Goal: Task Accomplishment & Management: Manage account settings

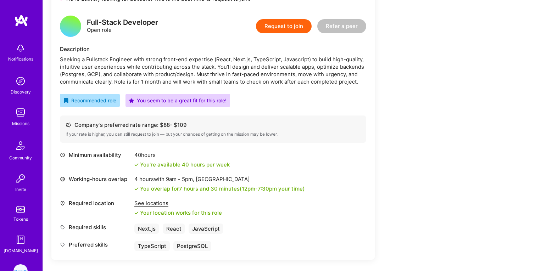
scroll to position [58, 0]
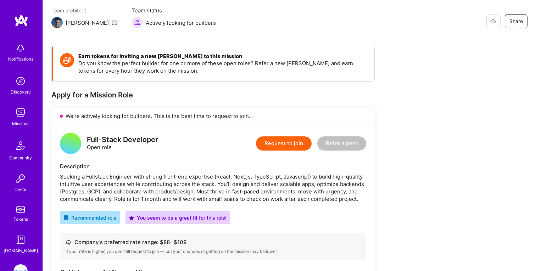
click at [283, 142] on button "Request to join" at bounding box center [284, 144] width 56 height 14
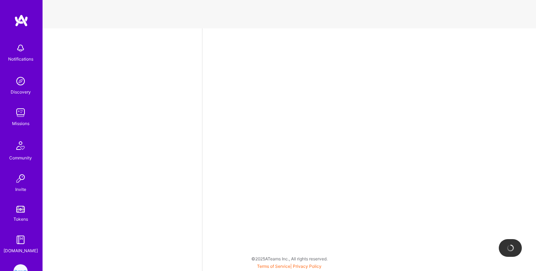
select select "CA"
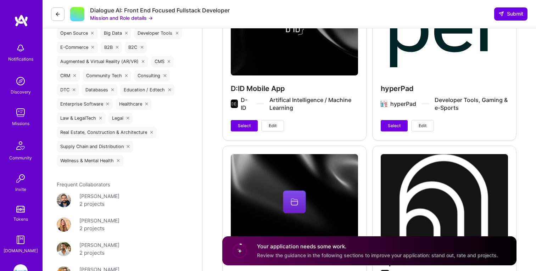
scroll to position [1100, 0]
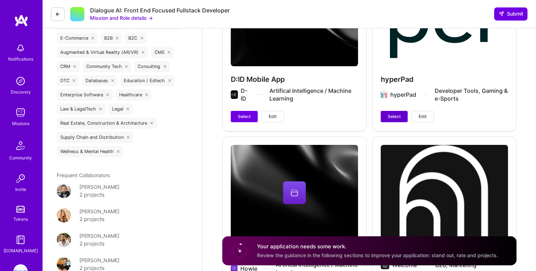
click at [388, 116] on span "Select" at bounding box center [394, 116] width 13 height 6
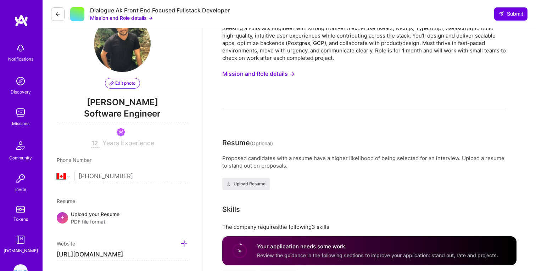
scroll to position [29, 0]
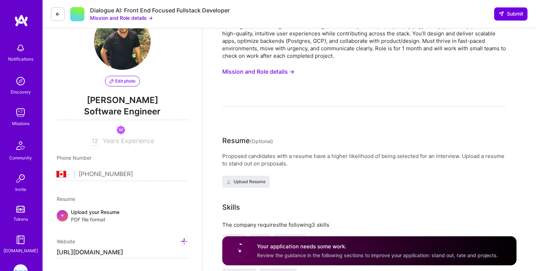
click at [239, 81] on div "Seeking a Fullstack Engineer with strong front-end expertise (React, Next.js, T…" at bounding box center [364, 64] width 284 height 85
click at [241, 73] on button "Mission and Role details →" at bounding box center [258, 71] width 72 height 13
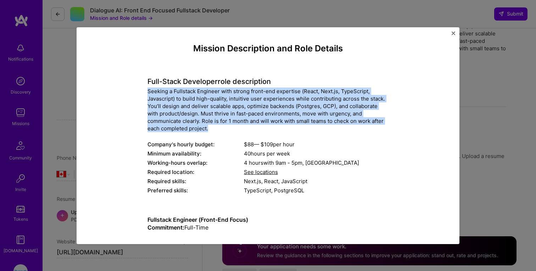
drag, startPoint x: 148, startPoint y: 88, endPoint x: 218, endPoint y: 131, distance: 82.8
click at [218, 131] on div "Seeking a Fullstack Engineer with strong front-end expertise (React, Next.js, T…" at bounding box center [268, 110] width 241 height 45
copy div "Seeking a Fullstack Engineer with strong front-end expertise (React, Next.js, T…"
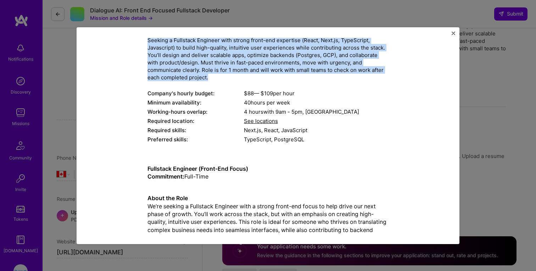
scroll to position [48, 0]
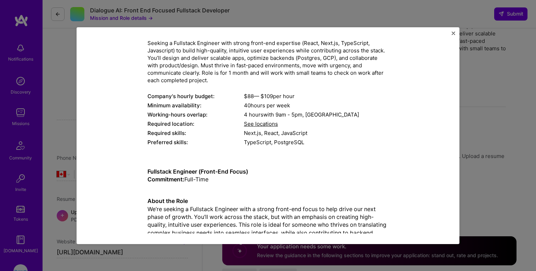
click at [187, 126] on div "Required location:" at bounding box center [196, 123] width 96 height 7
click at [199, 143] on div "Preferred skills:" at bounding box center [196, 142] width 96 height 7
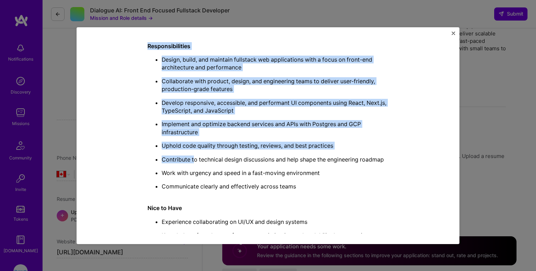
scroll to position [299, 0]
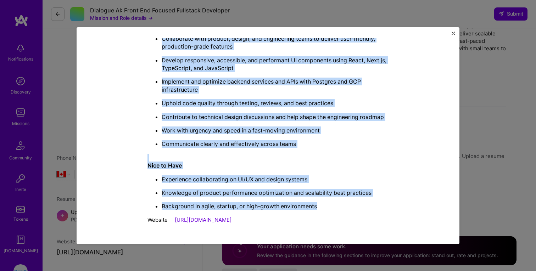
drag, startPoint x: 145, startPoint y: 83, endPoint x: 323, endPoint y: 205, distance: 216.1
copy div "Full-Stack Developer role description Seeking a Fullstack Engineer with strong …"
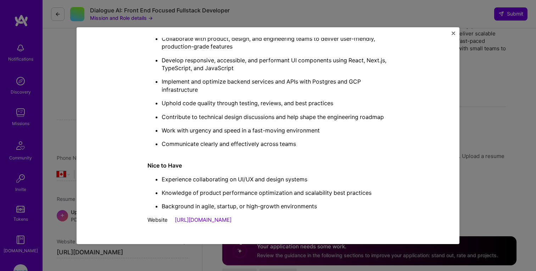
click at [456, 33] on div "Mission Description and Role Details Full-Stack Developer role description Seek…" at bounding box center [268, 135] width 383 height 217
click at [453, 32] on img "Close" at bounding box center [454, 34] width 4 height 4
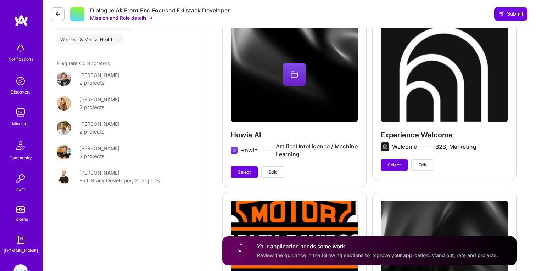
scroll to position [1216, 0]
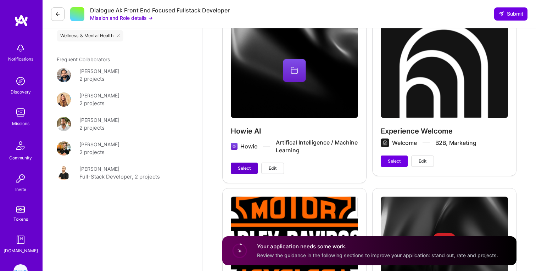
click at [241, 170] on span "Select" at bounding box center [244, 168] width 13 height 6
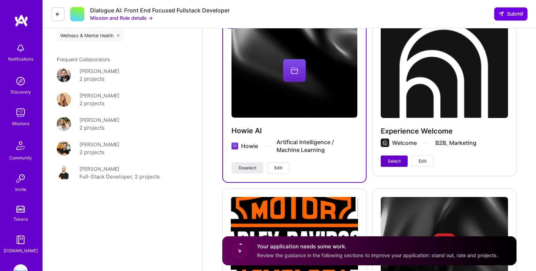
click at [384, 161] on button "Select" at bounding box center [394, 161] width 27 height 11
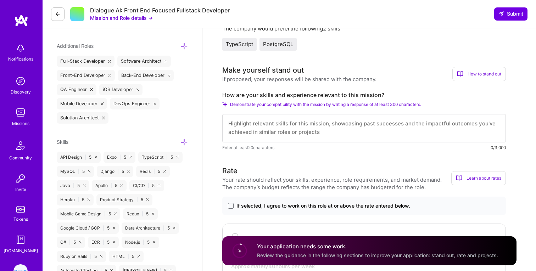
scroll to position [0, 0]
click at [282, 128] on textarea at bounding box center [364, 128] width 284 height 28
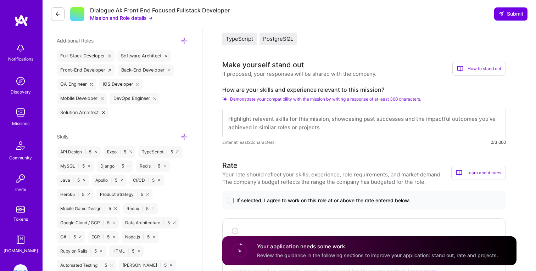
scroll to position [275, 0]
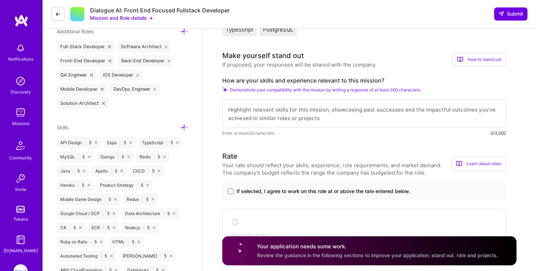
paste textarea "I bring a proven track record as a full-stack engineer with a strong front-end …"
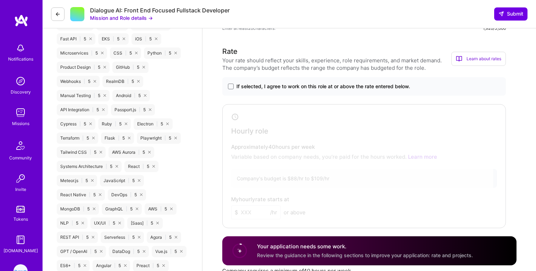
scroll to position [560, 0]
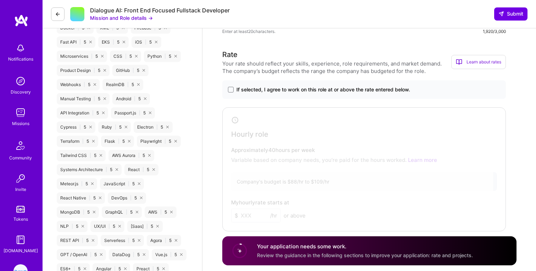
type textarea "I bring a proven track record as a full-stack engineer with a strong front-end …"
click at [295, 62] on div "Your rate should reflect your skills, experience, role requirements, and market…" at bounding box center [336, 67] width 229 height 15
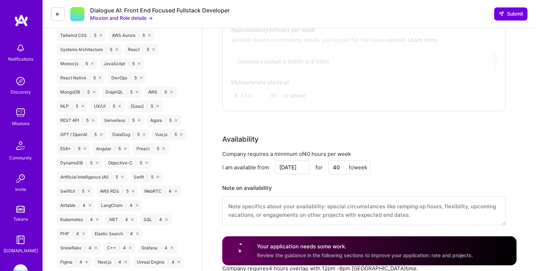
scroll to position [504, 0]
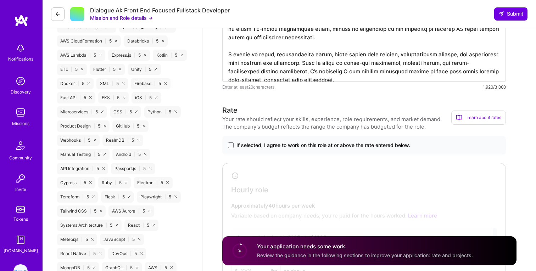
click at [251, 145] on span "If selected, I agree to work on this role at or above the rate entered below." at bounding box center [324, 145] width 174 height 7
click at [0, 0] on input "If selected, I agree to work on this role at or above the rate entered below." at bounding box center [0, 0] width 0 height 0
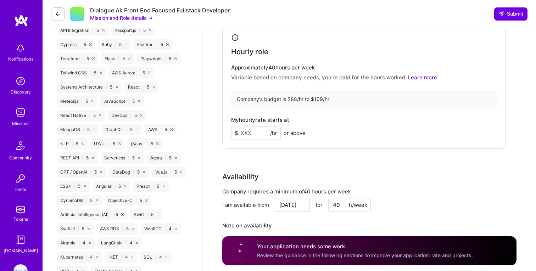
scroll to position [656, 0]
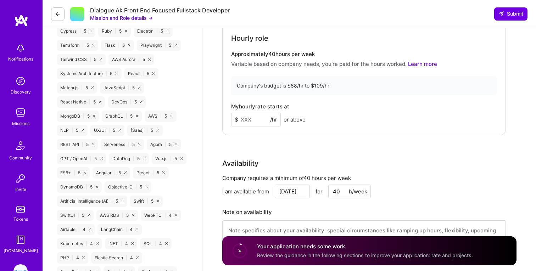
click at [277, 83] on div "Company's budget is $88/hr to $109/hr" at bounding box center [364, 85] width 266 height 19
click at [246, 122] on input at bounding box center [256, 120] width 50 height 14
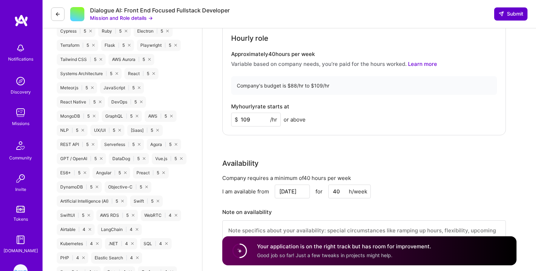
type input "109"
click at [515, 17] on span "Submit" at bounding box center [511, 13] width 25 height 7
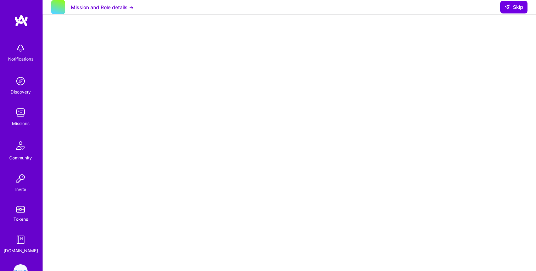
scroll to position [119, 0]
click at [504, 13] on button "Skip" at bounding box center [513, 7] width 27 height 13
select select "CA"
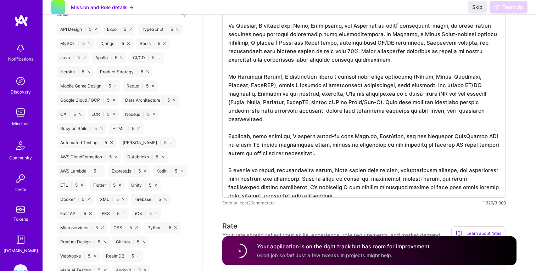
scroll to position [237, 0]
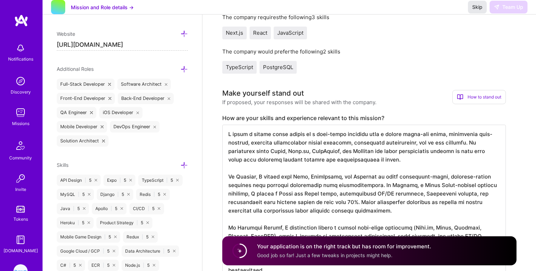
click at [477, 10] on span "Skip" at bounding box center [477, 7] width 10 height 7
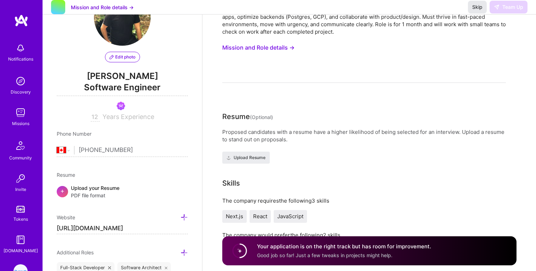
scroll to position [0, 0]
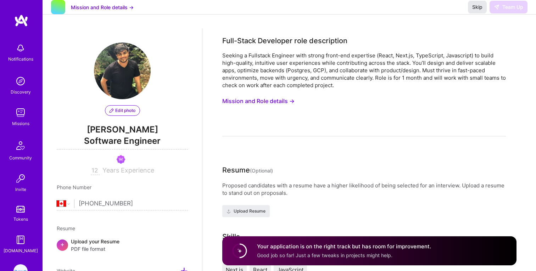
click at [478, 10] on span "Skip" at bounding box center [477, 7] width 10 height 7
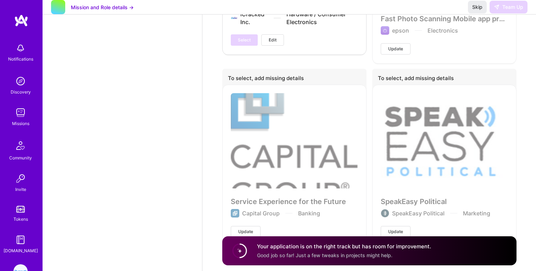
scroll to position [2561, 0]
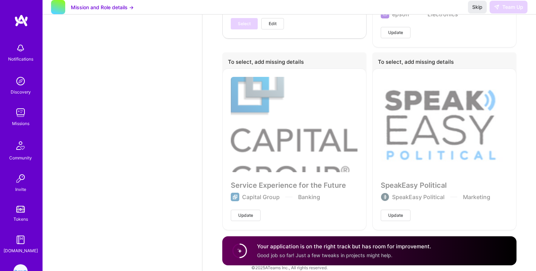
click at [370, 251] on div "Your application is on the right track but has room for improvement. Good job s…" at bounding box center [344, 251] width 174 height 16
click at [240, 253] on circle at bounding box center [239, 250] width 13 height 13
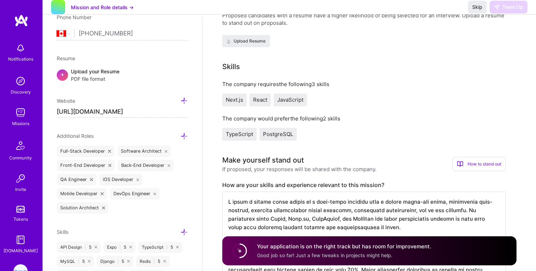
scroll to position [281, 0]
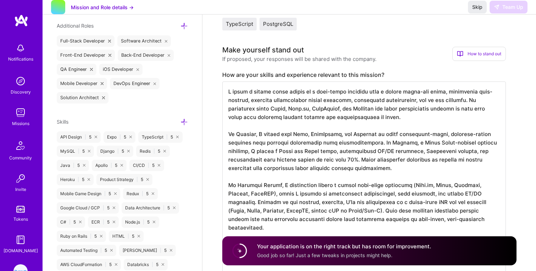
click at [280, 171] on textarea at bounding box center [364, 194] width 284 height 224
click at [471, 9] on button "Skip" at bounding box center [477, 7] width 19 height 13
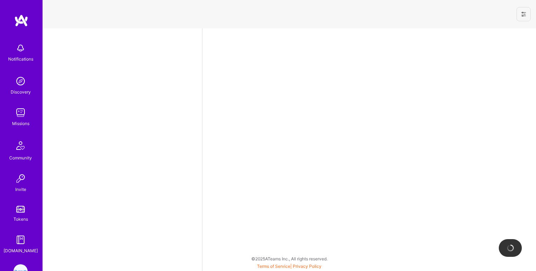
select select "CA"
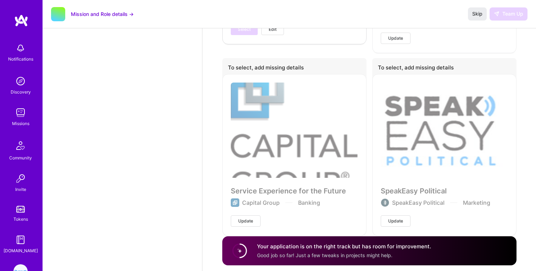
scroll to position [2570, 0]
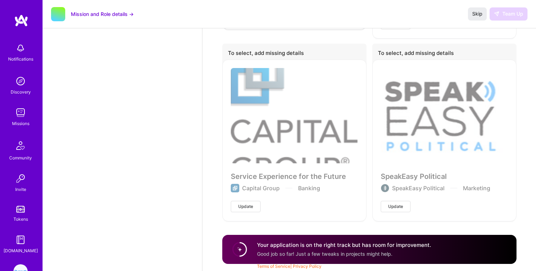
click at [273, 247] on h4 "Your application is on the right track but has room for improvement." at bounding box center [344, 244] width 174 height 7
click at [341, 243] on h4 "Your application is on the right track but has room for improvement." at bounding box center [344, 244] width 174 height 7
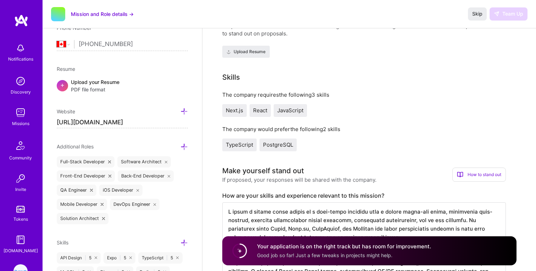
scroll to position [0, 0]
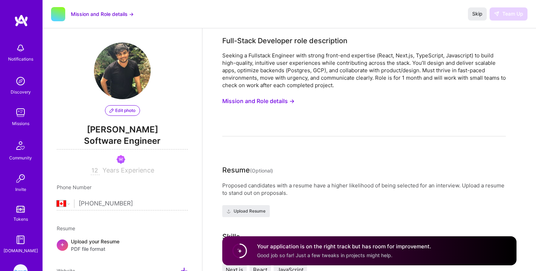
click at [120, 13] on button "Mission and Role details →" at bounding box center [102, 13] width 63 height 7
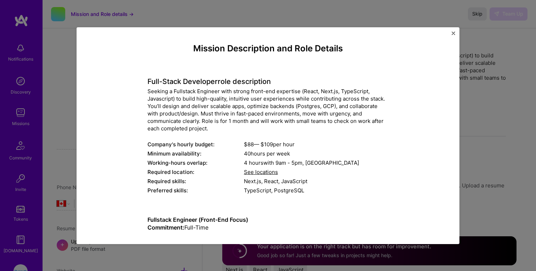
click at [455, 32] on div "Mission Description and Role Details Full-Stack Developer role description Seek…" at bounding box center [268, 135] width 383 height 217
click at [453, 30] on div "Mission Description and Role Details Full-Stack Developer role description Seek…" at bounding box center [268, 135] width 383 height 217
click at [453, 33] on img "Close" at bounding box center [454, 34] width 4 height 4
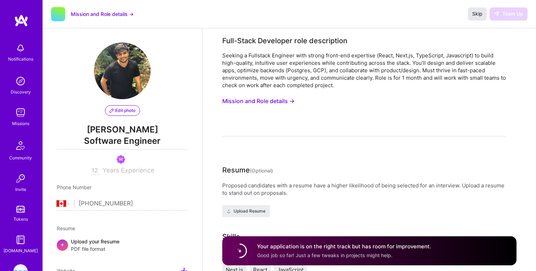
click at [474, 15] on span "Skip" at bounding box center [477, 13] width 10 height 7
click at [511, 14] on div "Skip Team Up" at bounding box center [498, 13] width 60 height 13
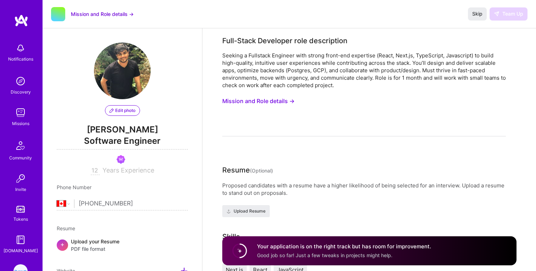
click at [82, 12] on button "Mission and Role details →" at bounding box center [102, 13] width 63 height 7
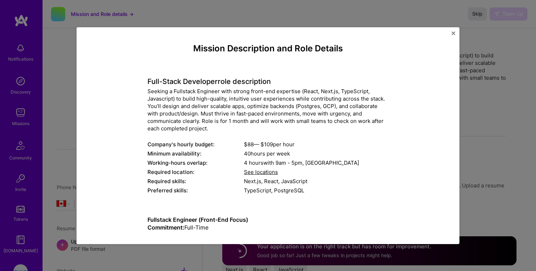
click at [82, 12] on div "Mission Description and Role Details Full-Stack Developer role description Seek…" at bounding box center [268, 135] width 536 height 271
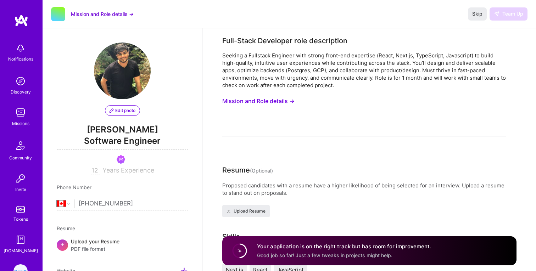
click at [20, 111] on img at bounding box center [20, 113] width 14 height 14
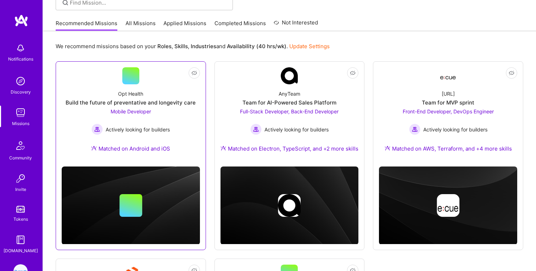
scroll to position [63, 0]
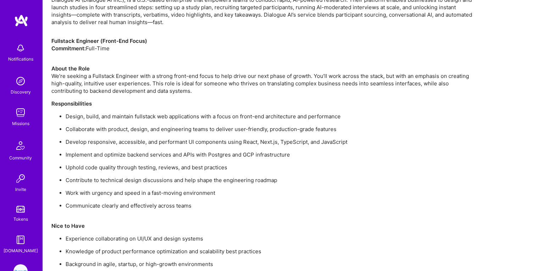
scroll to position [535, 0]
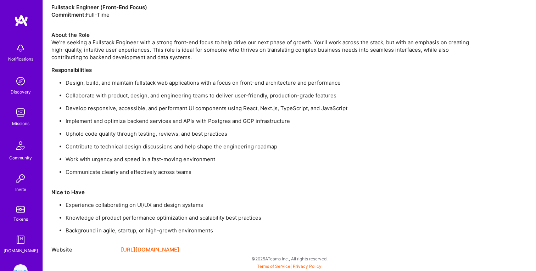
click at [136, 164] on ul "Design, build, and maintain fullstack web applications with a focus on front-en…" at bounding box center [264, 127] width 426 height 97
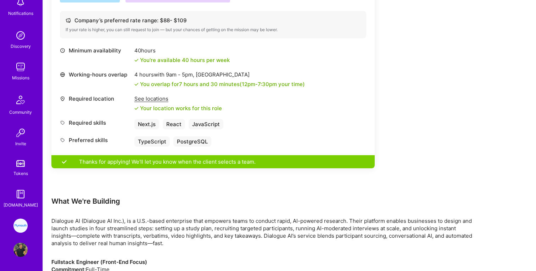
scroll to position [281, 0]
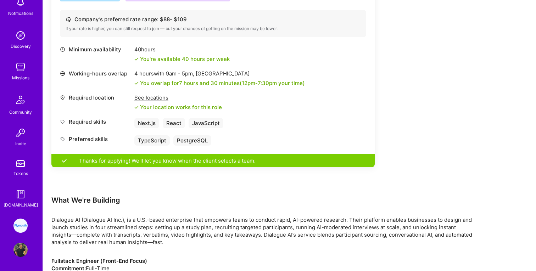
click at [17, 253] on img at bounding box center [20, 250] width 14 height 14
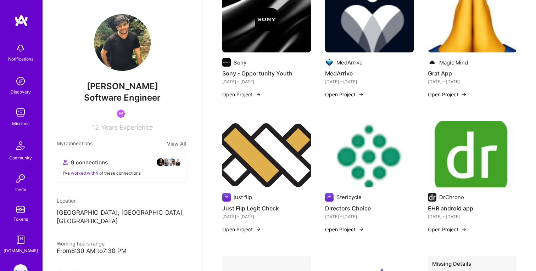
scroll to position [365, 0]
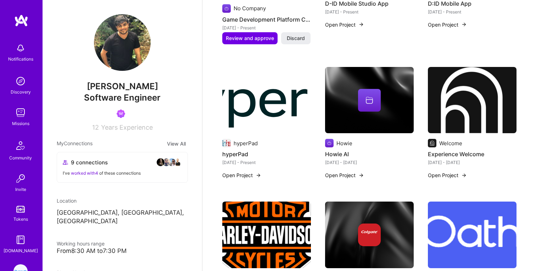
click at [241, 139] on div "hyperPad hyperPad Jan 2010 - Present" at bounding box center [266, 152] width 89 height 27
click at [239, 140] on div "hyperPad" at bounding box center [246, 143] width 24 height 7
click at [237, 172] on button "Open Project" at bounding box center [241, 175] width 39 height 7
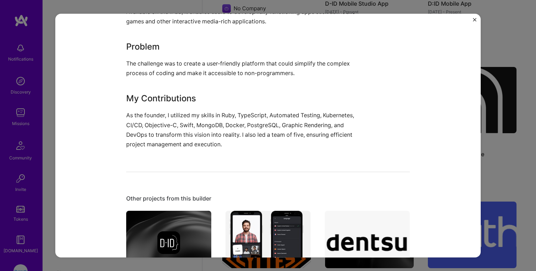
scroll to position [450, 0]
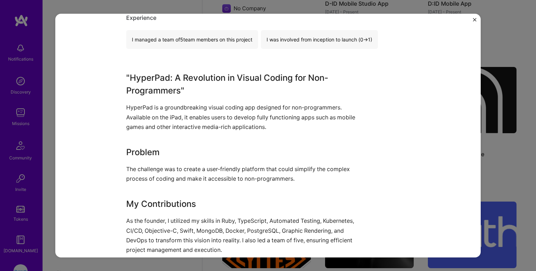
click at [473, 20] on img "Close" at bounding box center [475, 20] width 4 height 4
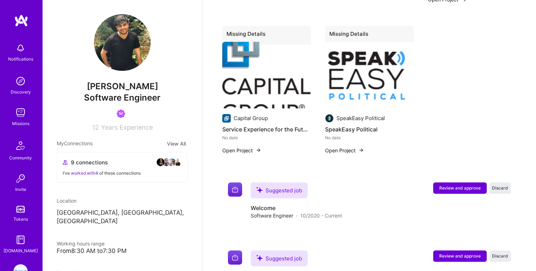
scroll to position [1132, 0]
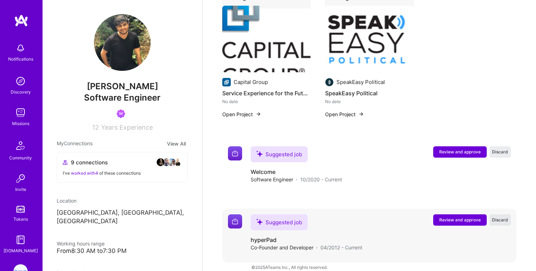
click at [499, 217] on span "Discard" at bounding box center [500, 220] width 16 height 6
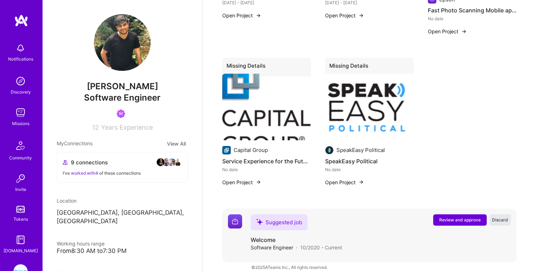
click at [498, 217] on span "Discard" at bounding box center [500, 220] width 16 height 6
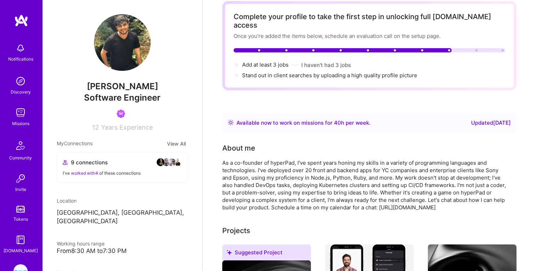
scroll to position [0, 0]
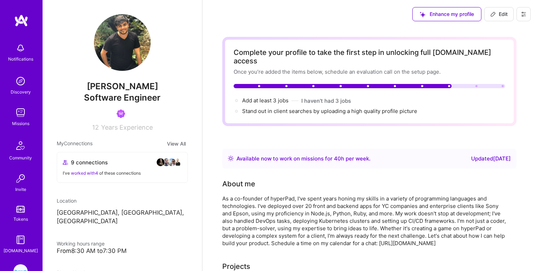
click at [488, 11] on button "Edit" at bounding box center [498, 14] width 29 height 14
select select "CA"
select select "Right Now"
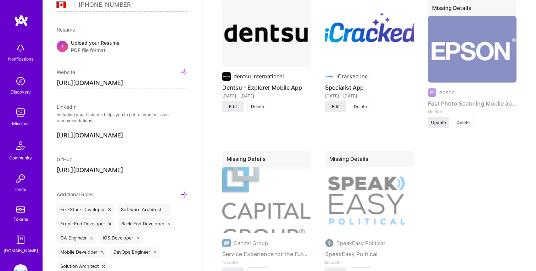
scroll to position [1374, 0]
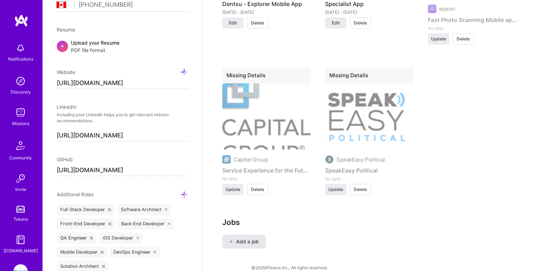
click at [256, 238] on span "Add a job" at bounding box center [243, 241] width 29 height 7
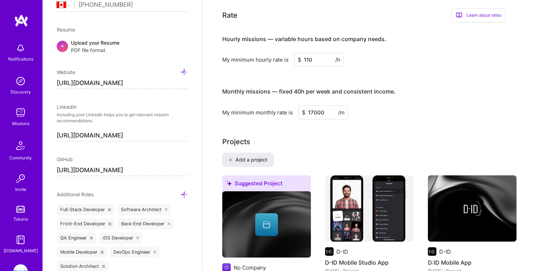
scroll to position [420, 0]
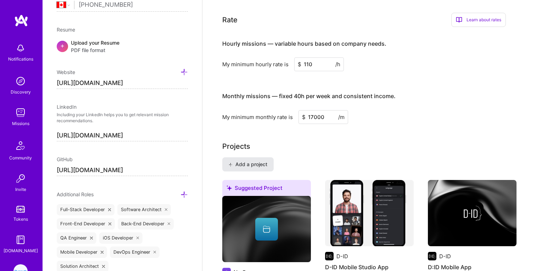
click at [257, 161] on span "Add a project" at bounding box center [247, 164] width 39 height 7
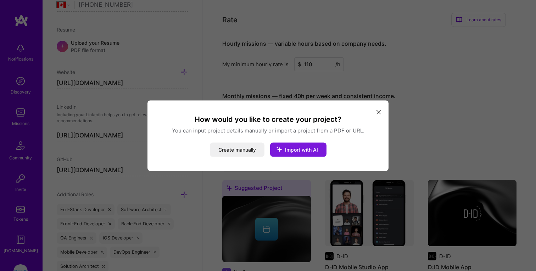
click at [294, 149] on span "Import with AI" at bounding box center [301, 149] width 33 height 6
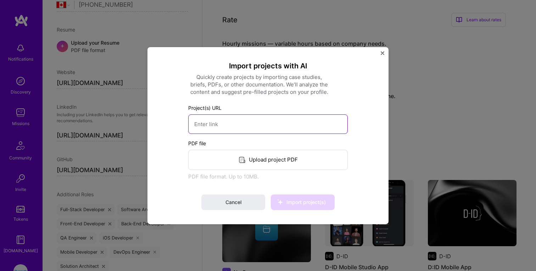
click at [281, 129] on input at bounding box center [268, 124] width 160 height 20
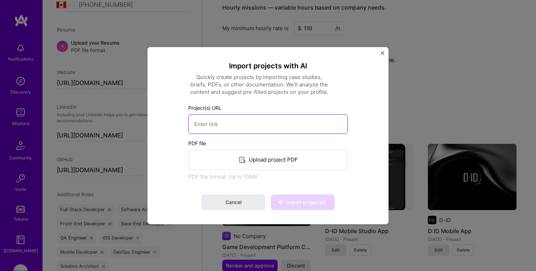
scroll to position [456, 0]
type input "P"
paste input "https://www.plymouthstreet.com/"
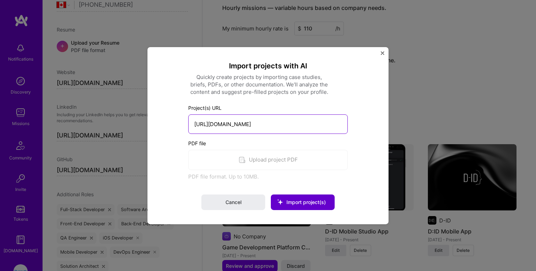
type input "https://www.plymouthstreet.com/"
click at [317, 203] on span "Import project(s)" at bounding box center [306, 202] width 39 height 6
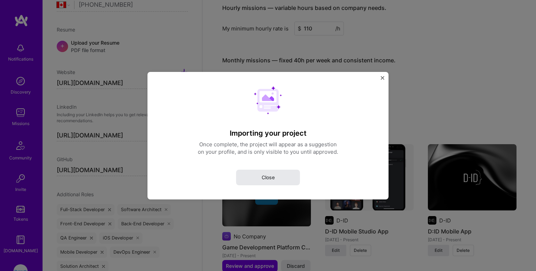
click at [284, 173] on button "Close" at bounding box center [268, 178] width 64 height 16
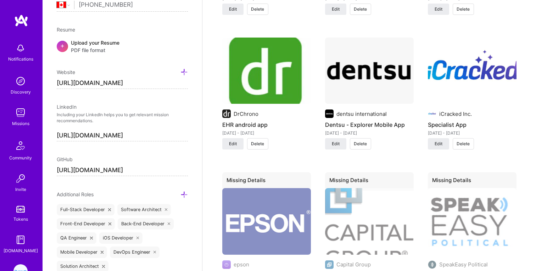
scroll to position [1387, 0]
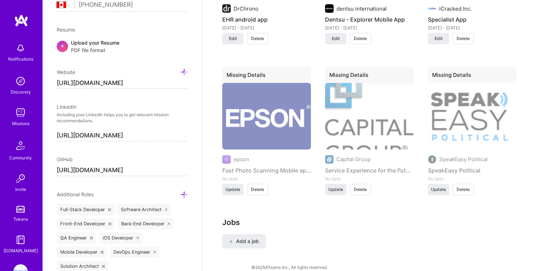
click at [355, 218] on h3 "Jobs" at bounding box center [369, 222] width 294 height 9
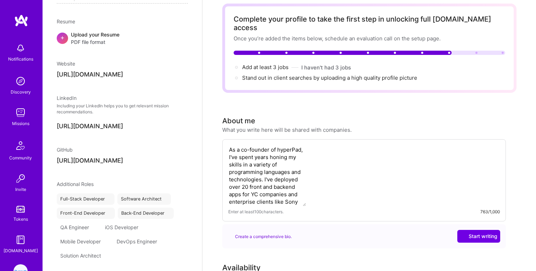
select select "CA"
select select "Right Now"
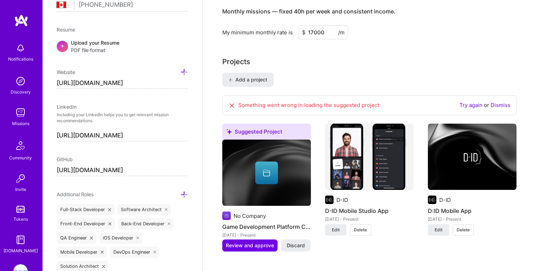
scroll to position [514, 0]
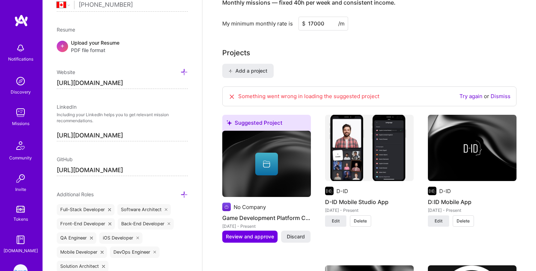
click at [473, 93] on link "Try again" at bounding box center [471, 96] width 23 height 7
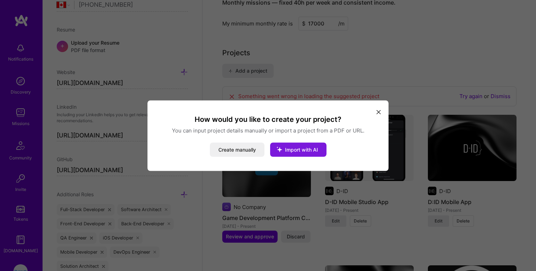
click at [291, 152] on span "Import with AI" at bounding box center [301, 149] width 33 height 6
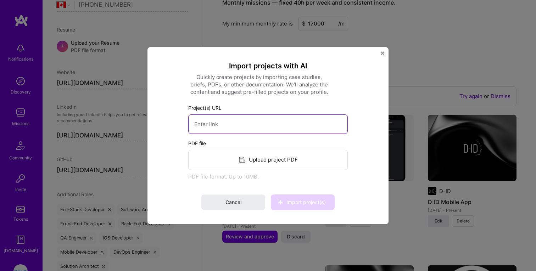
click at [310, 124] on input at bounding box center [268, 124] width 160 height 20
paste input "https://www.plymouthstreet.com/"
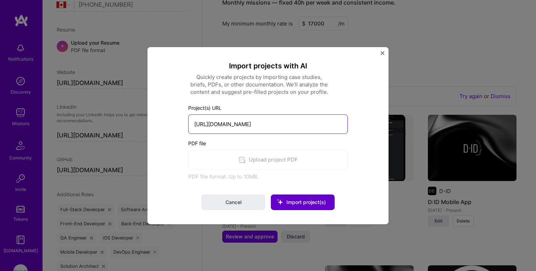
type input "https://www.plymouthstreet.com/"
click at [297, 200] on span "Import project(s)" at bounding box center [306, 202] width 39 height 6
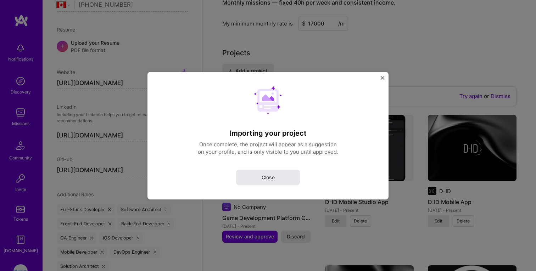
click at [291, 177] on button "Close" at bounding box center [268, 178] width 64 height 16
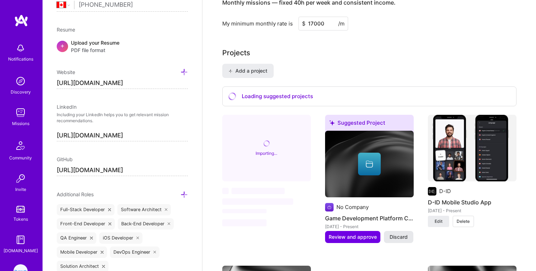
click at [404, 234] on span "Discard" at bounding box center [399, 237] width 18 height 7
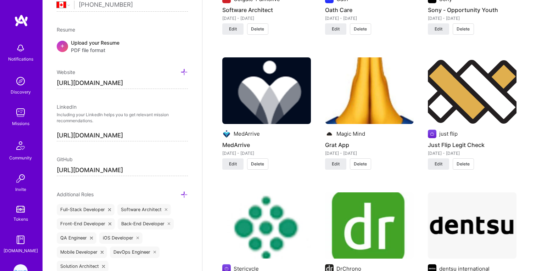
scroll to position [981, 0]
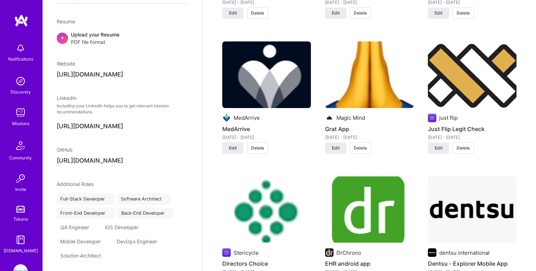
select select "CA"
select select "Right Now"
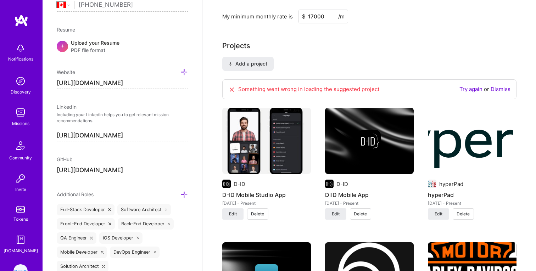
scroll to position [535, 0]
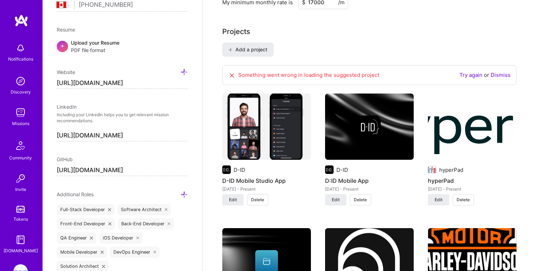
click at [497, 72] on link "Dismiss" at bounding box center [501, 75] width 20 height 7
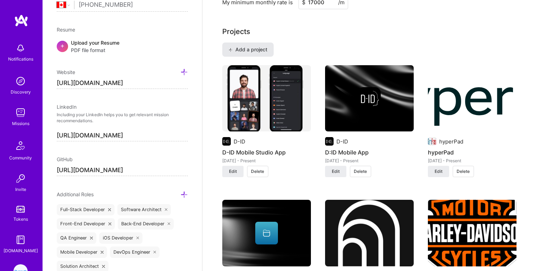
click at [268, 43] on button "Add a project" at bounding box center [247, 50] width 51 height 14
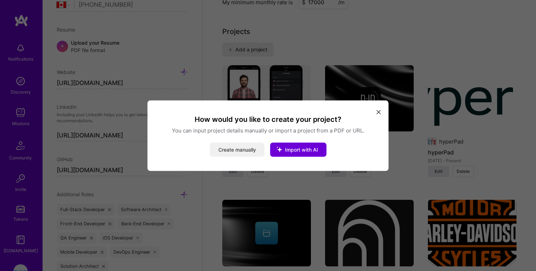
click at [251, 149] on button "Create manually" at bounding box center [237, 150] width 55 height 14
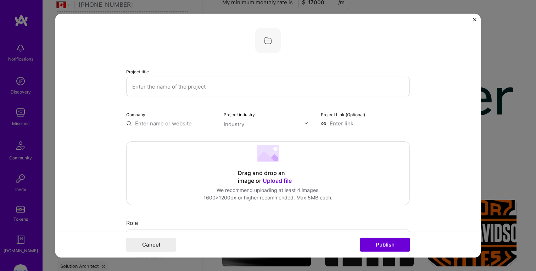
click at [230, 86] on input "text" at bounding box center [268, 87] width 284 height 20
click at [267, 40] on img at bounding box center [268, 41] width 26 height 26
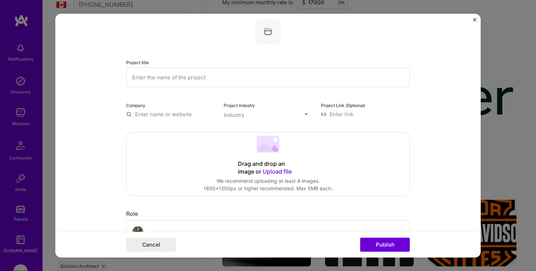
scroll to position [0, 0]
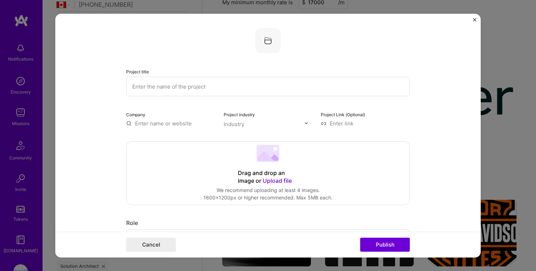
click at [168, 123] on input "text" at bounding box center [170, 123] width 89 height 7
click at [176, 145] on span "plymouthstreet.com" at bounding box center [165, 144] width 34 height 6
type input "Plymouth"
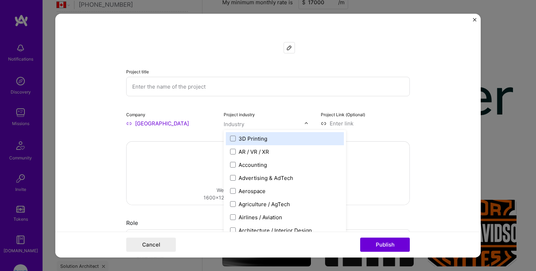
click at [248, 122] on input "text" at bounding box center [264, 123] width 81 height 7
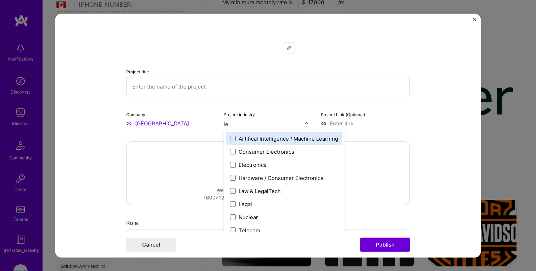
type input "leg"
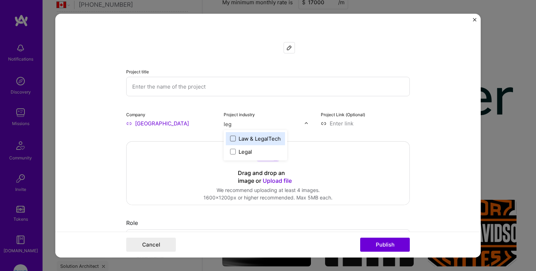
click at [233, 140] on span at bounding box center [233, 139] width 6 height 6
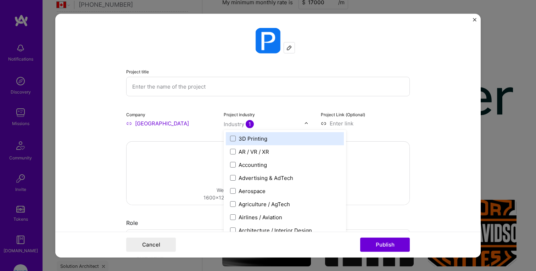
click at [266, 125] on input "text" at bounding box center [264, 123] width 81 height 7
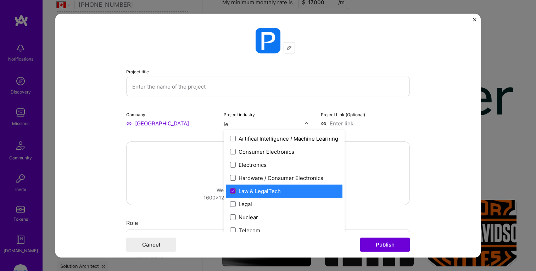
type input "leg"
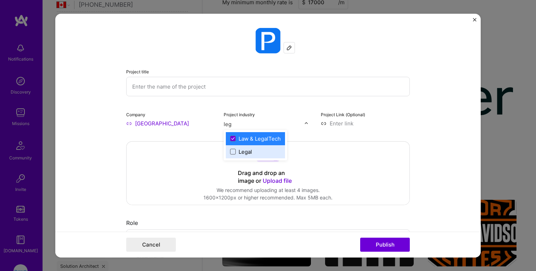
click at [231, 153] on span at bounding box center [233, 152] width 6 height 6
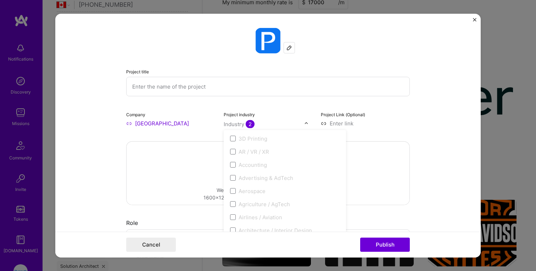
click at [236, 122] on div "Industry 2" at bounding box center [239, 123] width 31 height 7
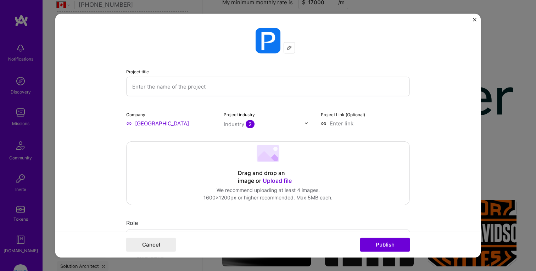
click at [235, 122] on div "Industry 2" at bounding box center [239, 123] width 31 height 7
type input "im"
click at [311, 104] on div "Project title Company Plymouth Project industry Industry 2 Project Link (Option…" at bounding box center [268, 77] width 284 height 99
click at [340, 123] on input at bounding box center [365, 123] width 89 height 7
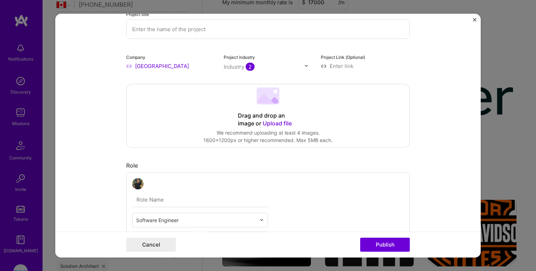
scroll to position [138, 0]
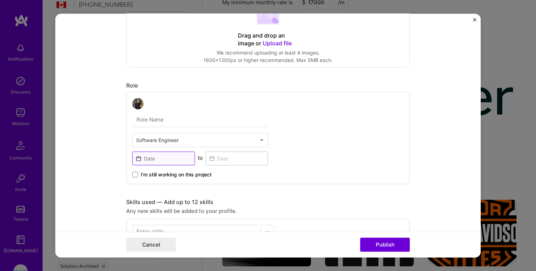
click at [149, 162] on input at bounding box center [163, 158] width 63 height 14
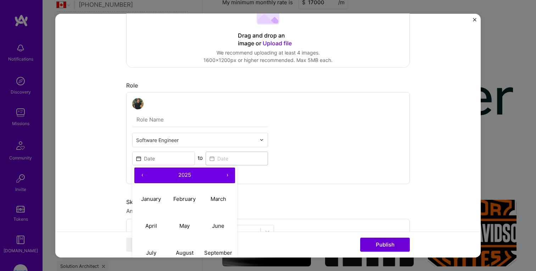
click at [199, 148] on div "Software Engineer ‹ 2025 › January February March April May June July August Se…" at bounding box center [200, 138] width 136 height 80
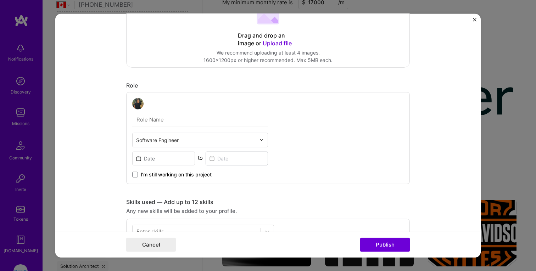
click at [155, 175] on span "I’m still working on this project" at bounding box center [176, 174] width 71 height 7
click at [0, 0] on input "I’m still working on this project" at bounding box center [0, 0] width 0 height 0
click at [158, 159] on input at bounding box center [163, 158] width 63 height 14
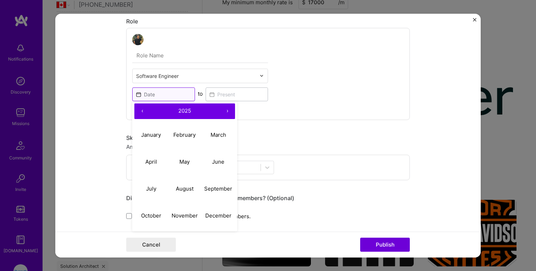
scroll to position [204, 0]
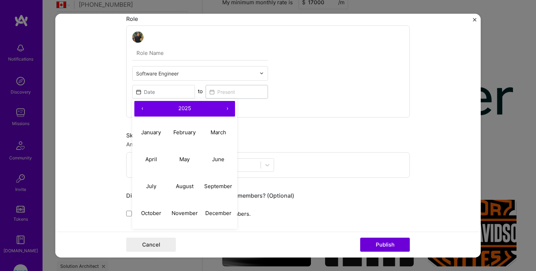
click at [142, 108] on button "‹" at bounding box center [142, 109] width 16 height 16
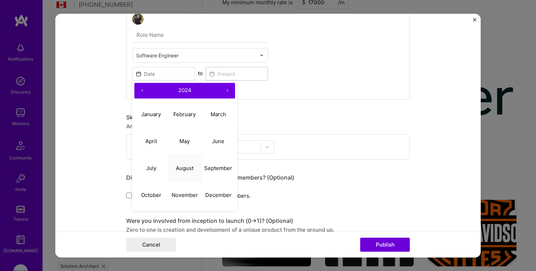
scroll to position [222, 0]
click at [187, 191] on button "November" at bounding box center [185, 195] width 34 height 27
type input "Nov, 2024"
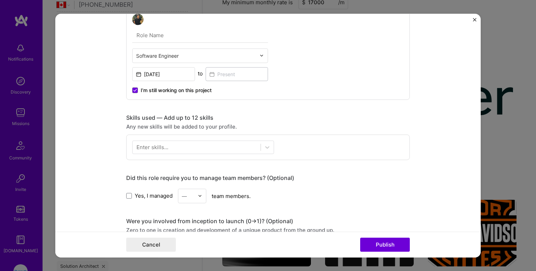
click at [301, 81] on div "Software Engineer Nov, 2024 to I’m still working on this project" at bounding box center [268, 53] width 284 height 92
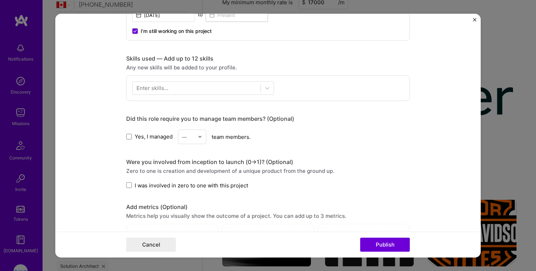
scroll to position [281, 0]
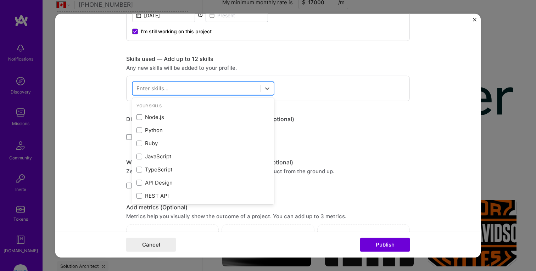
click at [248, 90] on div at bounding box center [197, 89] width 128 height 12
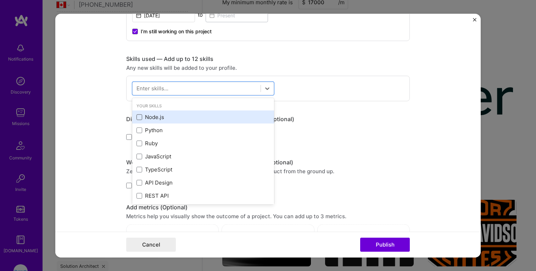
click at [139, 118] on span at bounding box center [140, 118] width 6 height 6
click at [0, 0] on input "checkbox" at bounding box center [0, 0] width 0 height 0
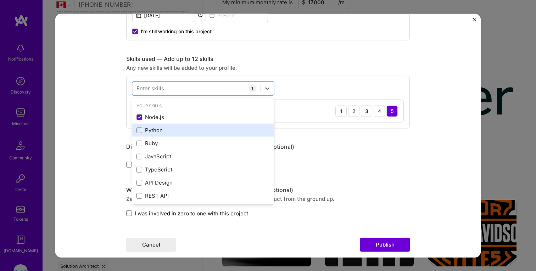
click at [139, 126] on div "Python" at bounding box center [203, 130] width 142 height 13
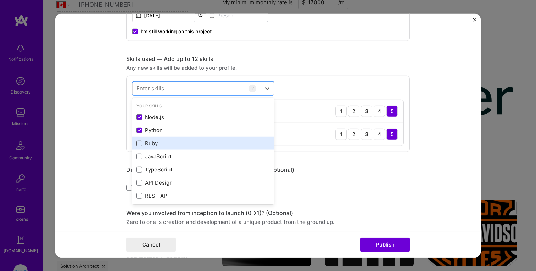
click at [139, 142] on span at bounding box center [140, 144] width 6 height 6
click at [0, 0] on input "checkbox" at bounding box center [0, 0] width 0 height 0
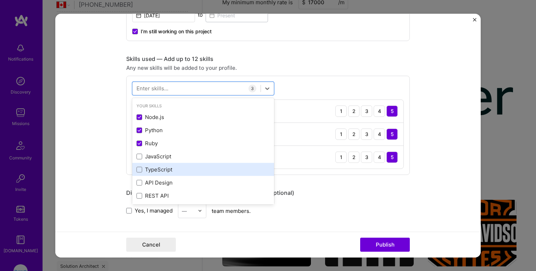
click at [139, 167] on div "TypeScript" at bounding box center [203, 169] width 133 height 7
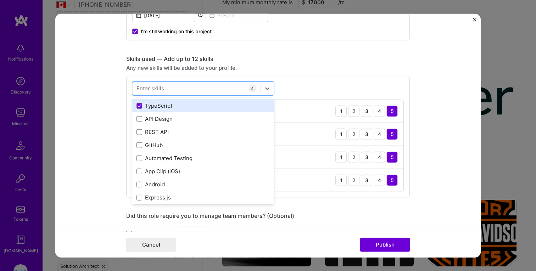
scroll to position [65, 0]
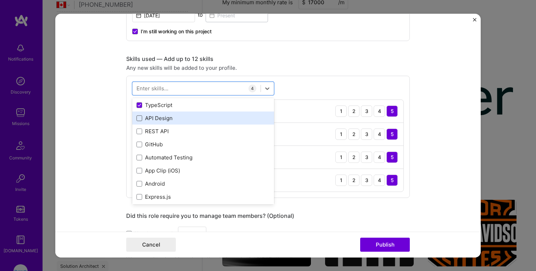
click at [141, 119] on span at bounding box center [140, 119] width 6 height 6
click at [0, 0] on input "checkbox" at bounding box center [0, 0] width 0 height 0
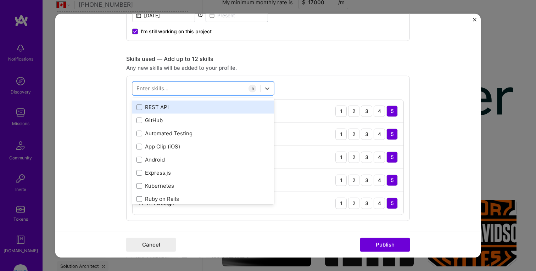
scroll to position [89, 0]
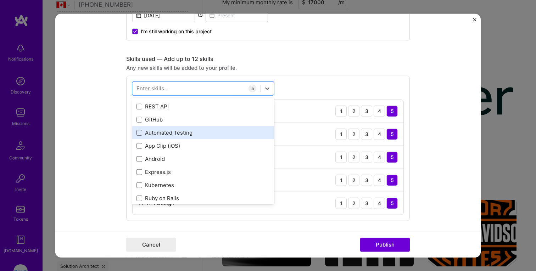
click at [139, 134] on span at bounding box center [140, 133] width 6 height 6
click at [0, 0] on input "checkbox" at bounding box center [0, 0] width 0 height 0
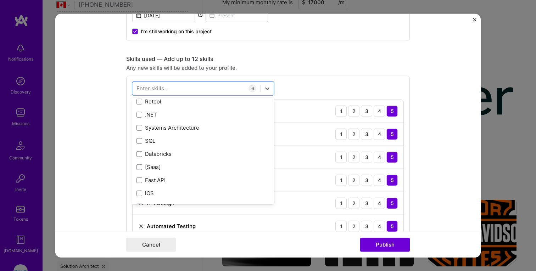
scroll to position [314, 0]
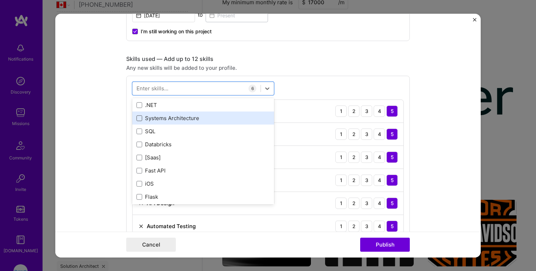
click at [138, 119] on span at bounding box center [140, 119] width 6 height 6
click at [0, 0] on input "checkbox" at bounding box center [0, 0] width 0 height 0
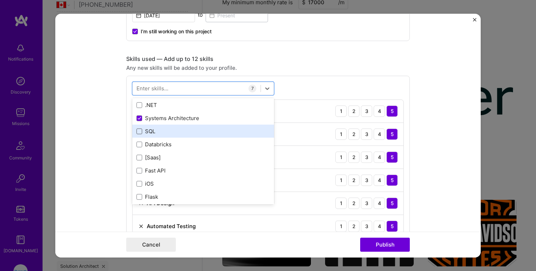
click at [139, 133] on span at bounding box center [140, 132] width 6 height 6
click at [0, 0] on input "checkbox" at bounding box center [0, 0] width 0 height 0
click at [139, 133] on icon at bounding box center [140, 131] width 4 height 3
click at [0, 0] on input "checkbox" at bounding box center [0, 0] width 0 height 0
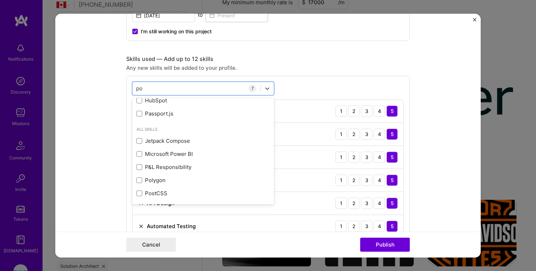
scroll to position [0, 0]
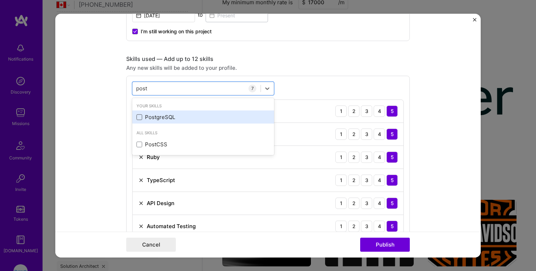
click at [140, 118] on span at bounding box center [140, 118] width 6 height 6
click at [0, 0] on input "checkbox" at bounding box center [0, 0] width 0 height 0
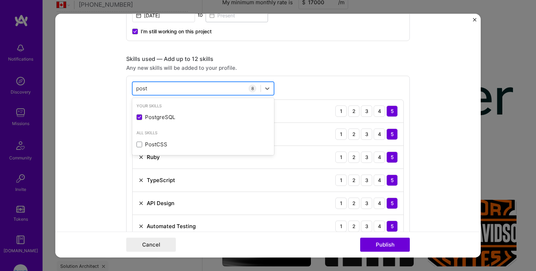
click at [151, 90] on div "post post" at bounding box center [197, 89] width 128 height 12
type input "p"
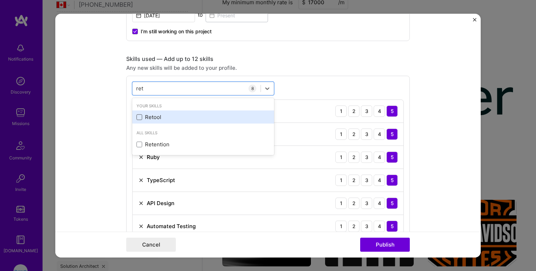
click at [141, 115] on span at bounding box center [140, 118] width 6 height 6
click at [0, 0] on input "checkbox" at bounding box center [0, 0] width 0 height 0
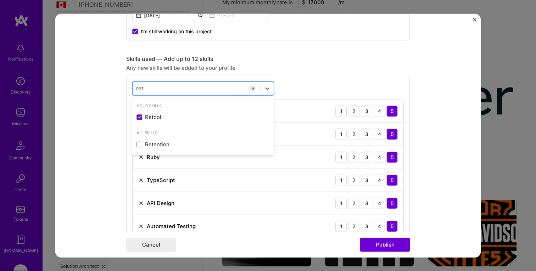
click at [156, 89] on div "ret ret" at bounding box center [197, 89] width 128 height 12
type input "r"
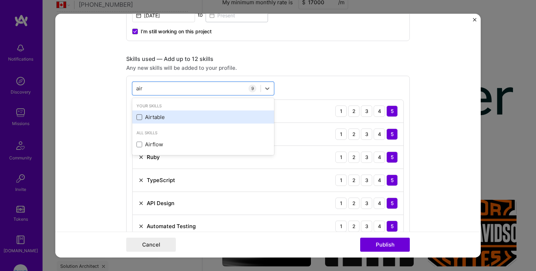
click at [140, 119] on span at bounding box center [140, 118] width 6 height 6
click at [0, 0] on input "checkbox" at bounding box center [0, 0] width 0 height 0
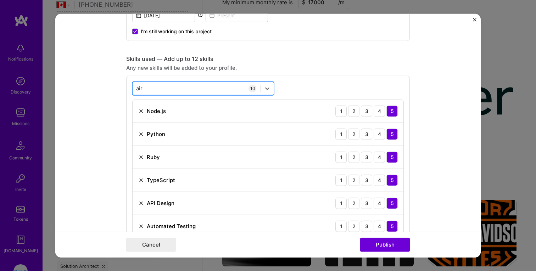
click at [163, 88] on div "air air" at bounding box center [197, 89] width 128 height 12
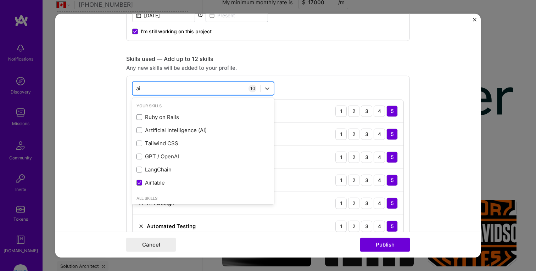
type input "a"
type input "z"
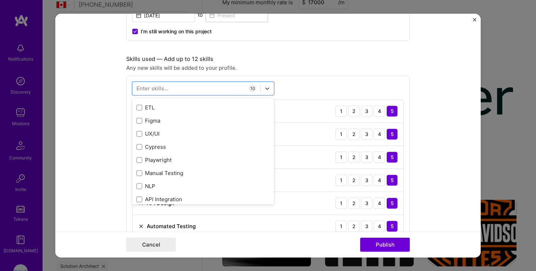
scroll to position [872, 0]
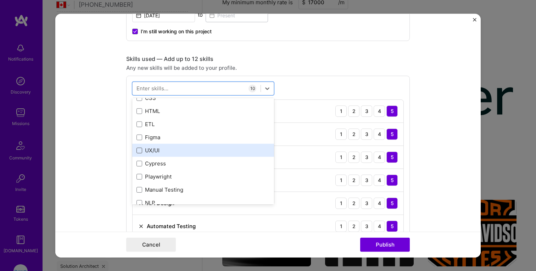
click at [139, 151] on span at bounding box center [140, 151] width 6 height 6
click at [0, 0] on input "checkbox" at bounding box center [0, 0] width 0 height 0
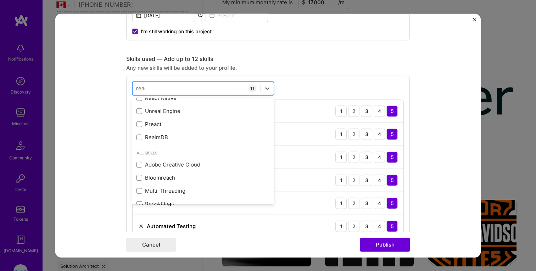
scroll to position [0, 0]
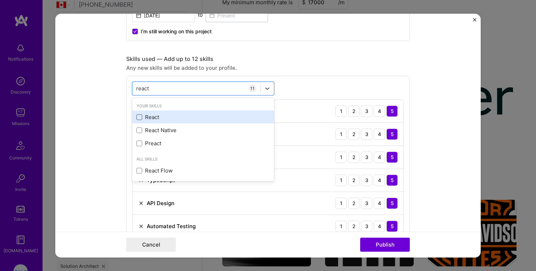
click at [138, 117] on span at bounding box center [140, 118] width 6 height 6
click at [0, 0] on input "checkbox" at bounding box center [0, 0] width 0 height 0
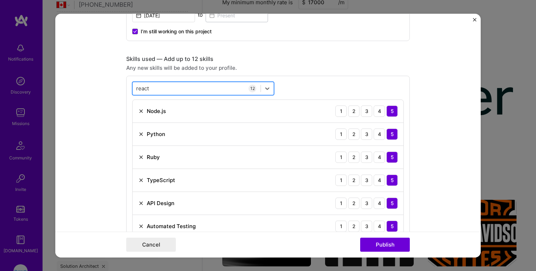
click at [173, 89] on div "react react" at bounding box center [197, 89] width 128 height 12
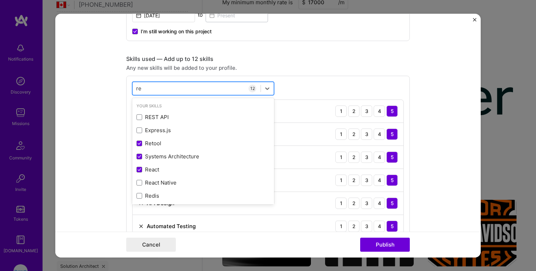
type input "r"
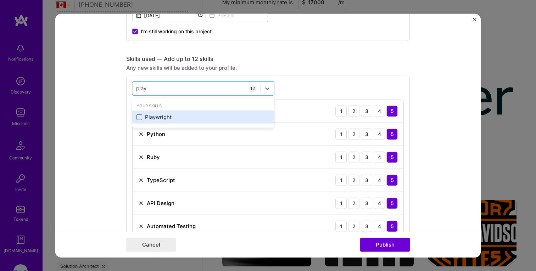
click at [139, 118] on span at bounding box center [140, 118] width 6 height 6
click at [0, 0] on input "checkbox" at bounding box center [0, 0] width 0 height 0
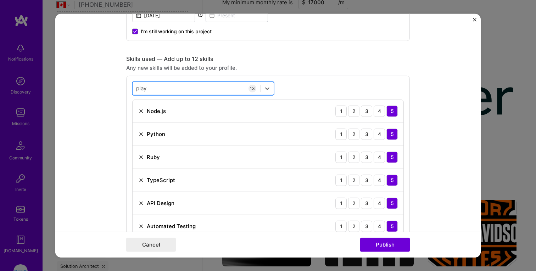
click at [162, 90] on div "play play" at bounding box center [197, 89] width 128 height 12
type input "p"
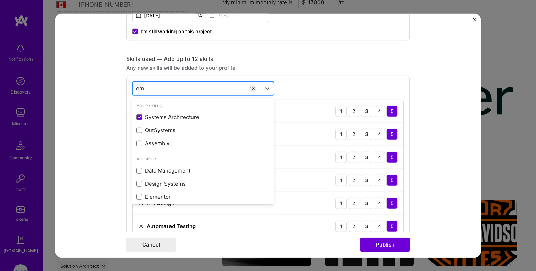
type input "e"
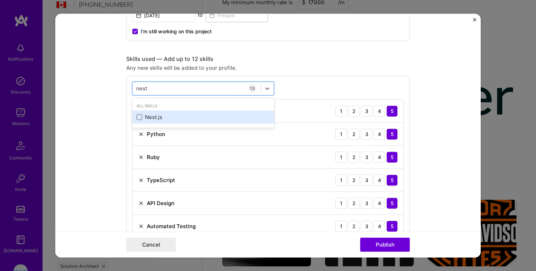
click at [139, 118] on span at bounding box center [140, 118] width 6 height 6
click at [0, 0] on input "checkbox" at bounding box center [0, 0] width 0 height 0
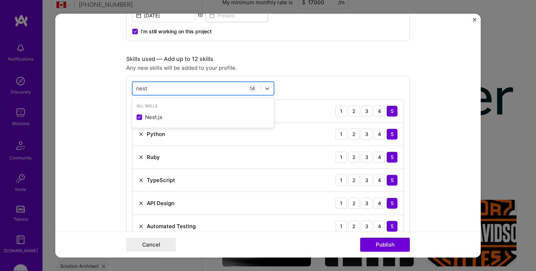
click at [155, 88] on div "nest nest" at bounding box center [197, 89] width 128 height 12
type input "n"
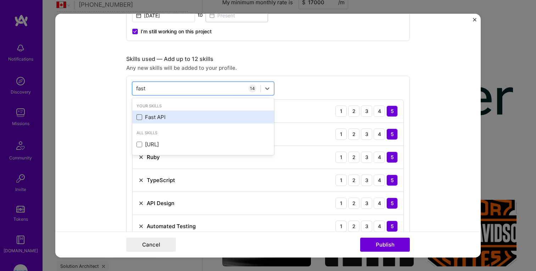
click at [141, 118] on span at bounding box center [140, 118] width 6 height 6
click at [0, 0] on input "checkbox" at bounding box center [0, 0] width 0 height 0
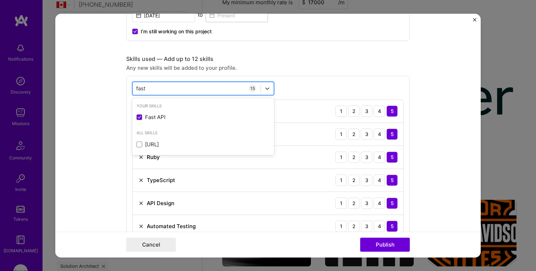
click at [169, 87] on div "fast fast" at bounding box center [197, 89] width 128 height 12
type input "f"
type input "l"
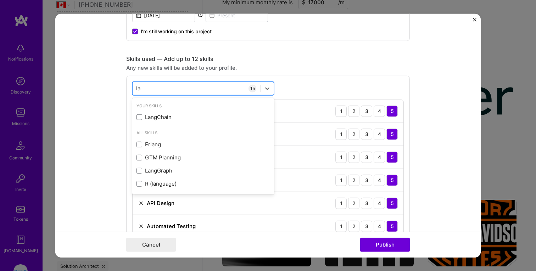
type input "l"
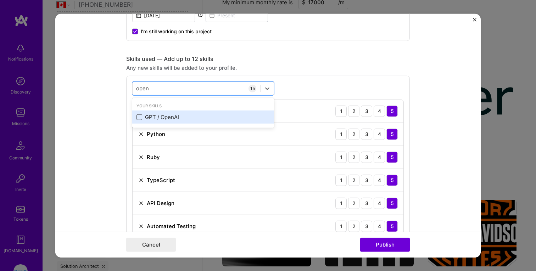
click at [139, 119] on span at bounding box center [140, 118] width 6 height 6
click at [0, 0] on input "checkbox" at bounding box center [0, 0] width 0 height 0
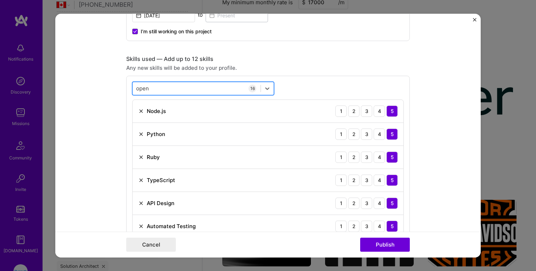
click at [176, 91] on div "open open" at bounding box center [197, 89] width 128 height 12
type input "o"
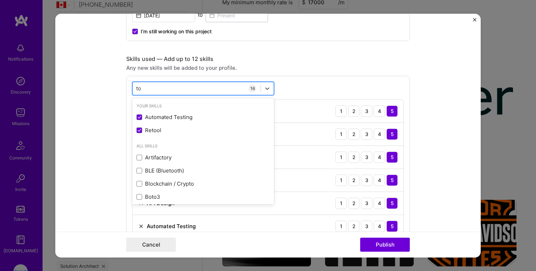
type input "t"
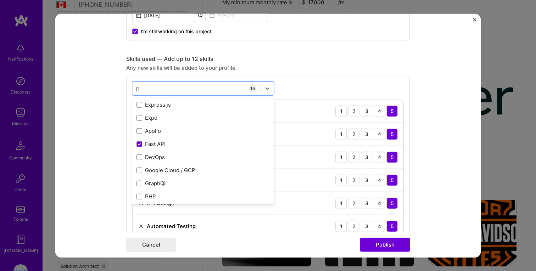
scroll to position [12, 0]
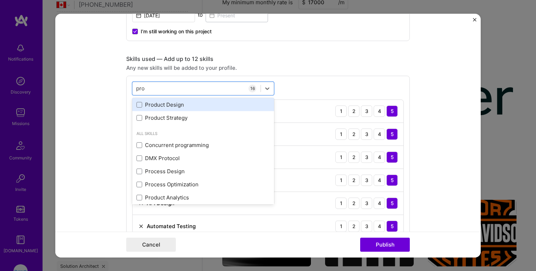
click at [140, 109] on div "Product Design" at bounding box center [203, 104] width 133 height 7
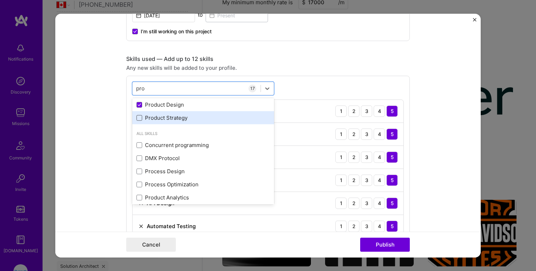
click at [140, 117] on span at bounding box center [140, 118] width 6 height 6
click at [0, 0] on input "checkbox" at bounding box center [0, 0] width 0 height 0
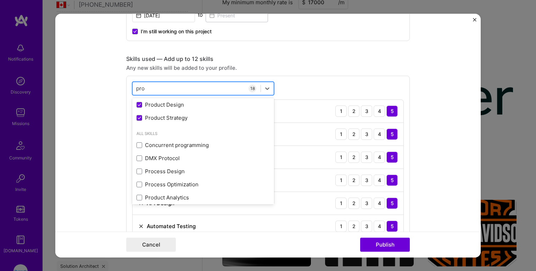
click at [176, 90] on div "pro pro" at bounding box center [197, 89] width 128 height 12
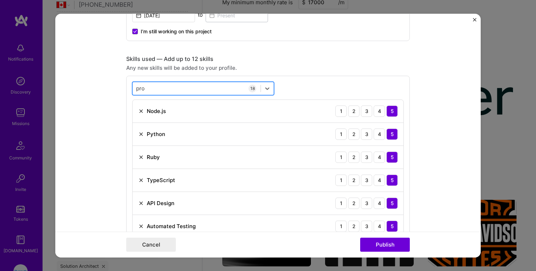
click at [176, 90] on div "pro pro" at bounding box center [197, 89] width 128 height 12
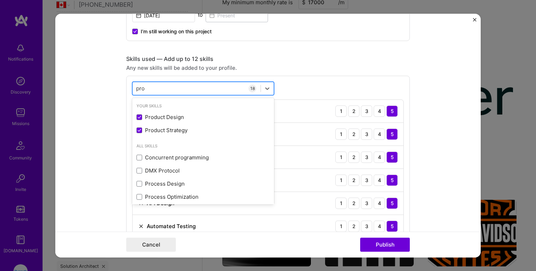
click at [176, 90] on div "pro pro" at bounding box center [197, 89] width 128 height 12
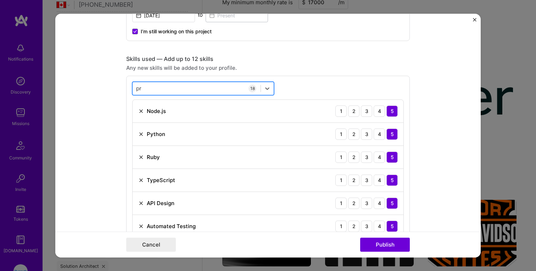
type input "p"
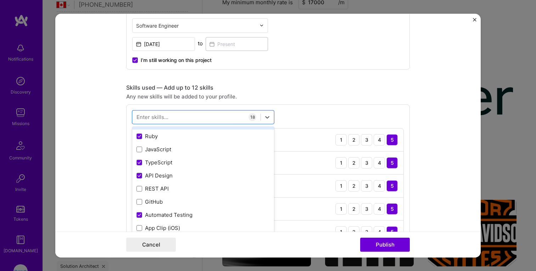
scroll to position [0, 0]
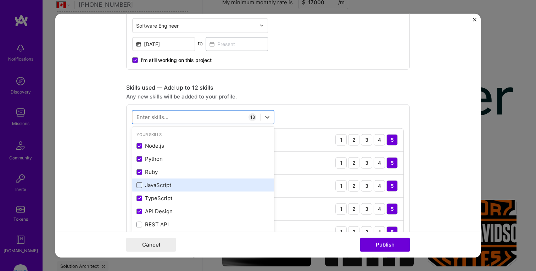
click at [140, 185] on span at bounding box center [140, 186] width 6 height 6
click at [0, 0] on input "checkbox" at bounding box center [0, 0] width 0 height 0
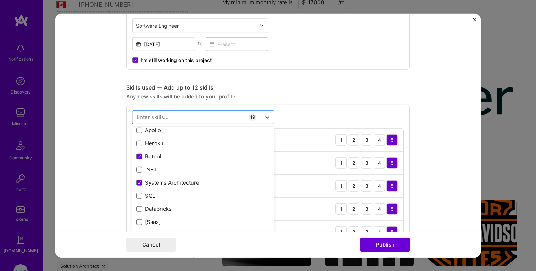
scroll to position [245, 0]
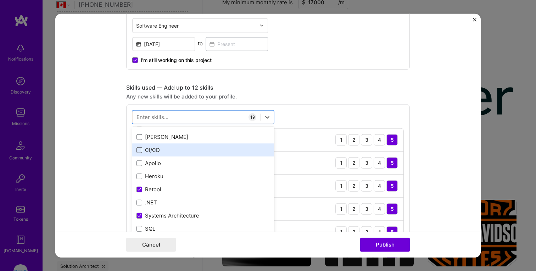
click at [139, 152] on span at bounding box center [140, 151] width 6 height 6
click at [0, 0] on input "checkbox" at bounding box center [0, 0] width 0 height 0
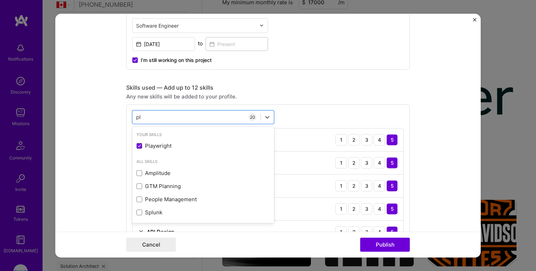
scroll to position [0, 0]
type input "p"
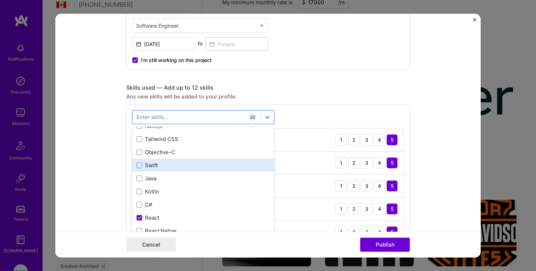
scroll to position [439, 0]
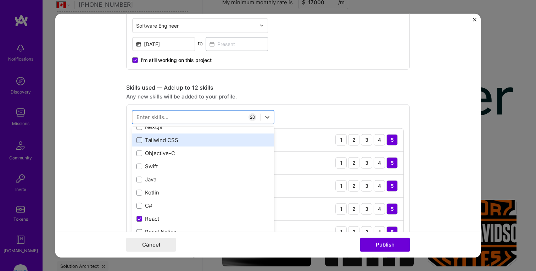
click at [140, 142] on span at bounding box center [140, 141] width 6 height 6
click at [0, 0] on input "checkbox" at bounding box center [0, 0] width 0 height 0
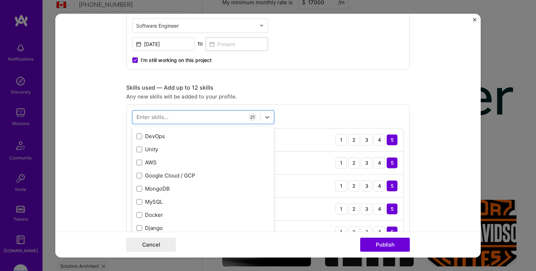
scroll to position [573, 0]
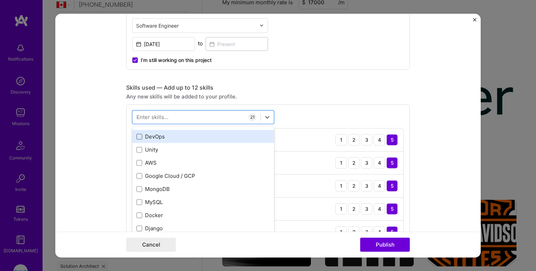
click at [137, 138] on span at bounding box center [140, 137] width 6 height 6
click at [0, 0] on input "checkbox" at bounding box center [0, 0] width 0 height 0
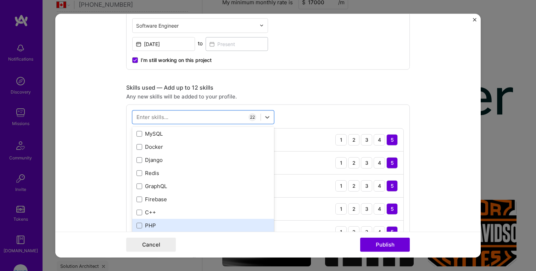
scroll to position [645, 0]
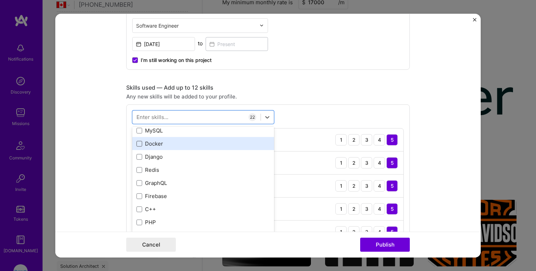
click at [139, 145] on span at bounding box center [140, 144] width 6 height 6
click at [0, 0] on input "checkbox" at bounding box center [0, 0] width 0 height 0
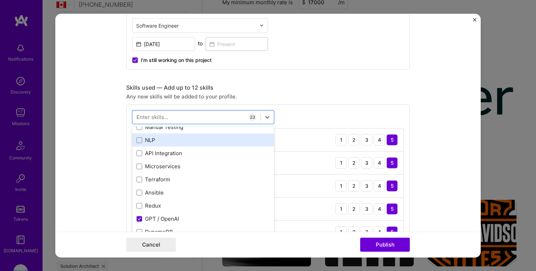
scroll to position [970, 0]
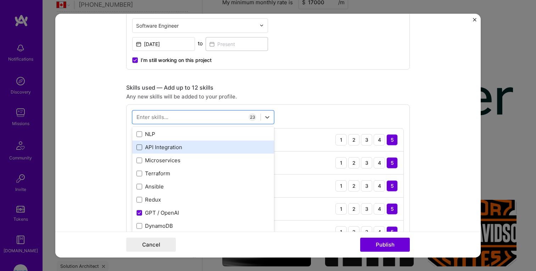
click at [141, 146] on span at bounding box center [140, 148] width 6 height 6
click at [0, 0] on input "checkbox" at bounding box center [0, 0] width 0 height 0
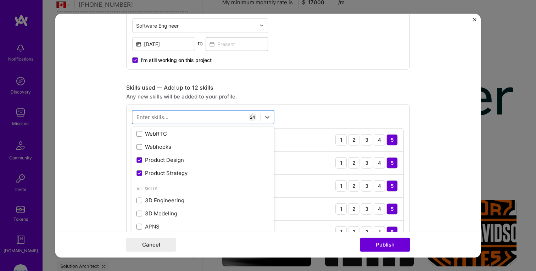
scroll to position [1384, 0]
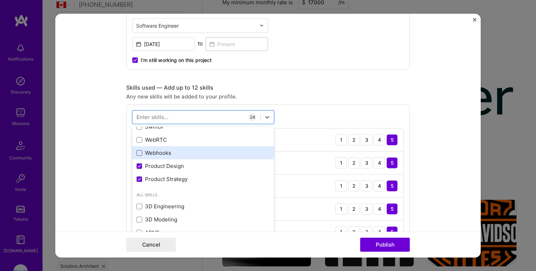
click at [141, 154] on span at bounding box center [140, 153] width 6 height 6
click at [0, 0] on input "checkbox" at bounding box center [0, 0] width 0 height 0
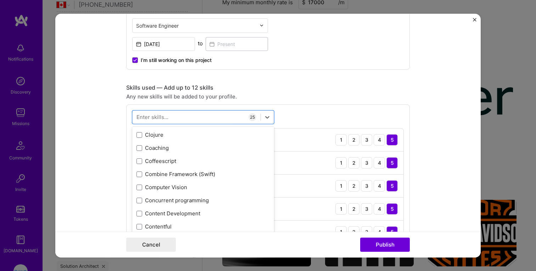
scroll to position [2034, 0]
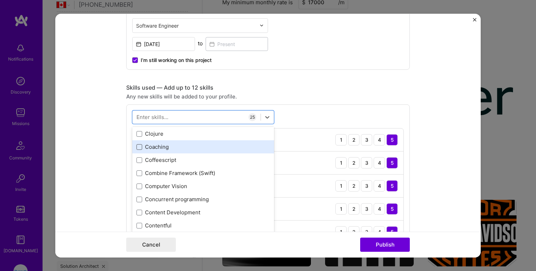
click at [139, 147] on span at bounding box center [140, 147] width 6 height 6
click at [0, 0] on input "checkbox" at bounding box center [0, 0] width 0 height 0
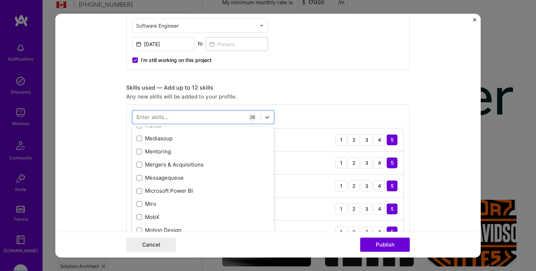
scroll to position [3277, 0]
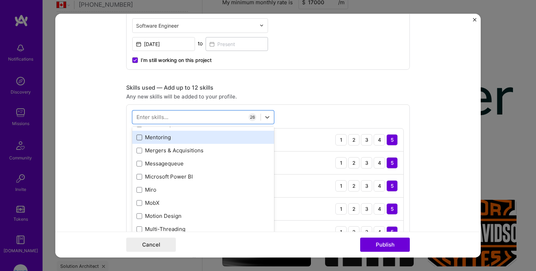
click at [139, 137] on span at bounding box center [140, 137] width 6 height 6
click at [0, 0] on input "checkbox" at bounding box center [0, 0] width 0 height 0
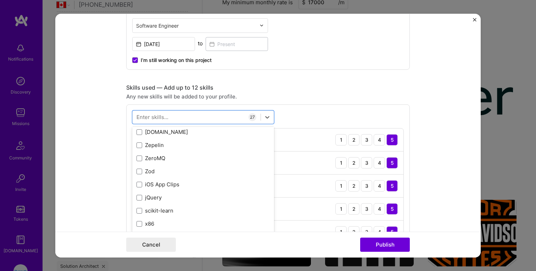
scroll to position [4897, 0]
click at [123, 198] on form "Project title Company Plymouth Project industry Industry 2 Project Link (Option…" at bounding box center [268, 135] width 426 height 244
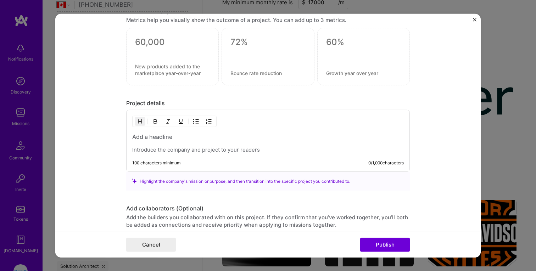
scroll to position [1097, 0]
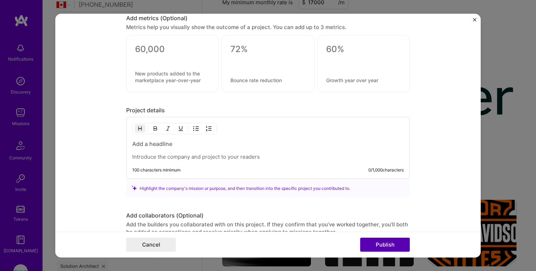
click at [372, 245] on button "Publish" at bounding box center [385, 245] width 50 height 14
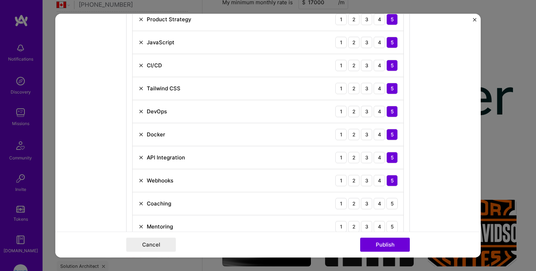
scroll to position [812, 0]
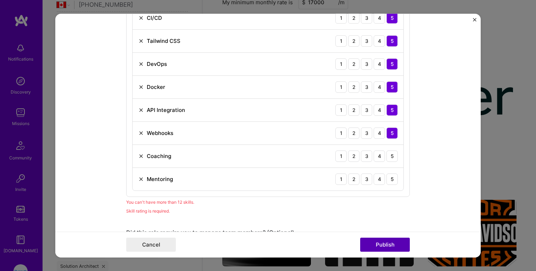
type input "Lead Software Engineer"
click at [380, 245] on button "Publish" at bounding box center [385, 245] width 50 height 14
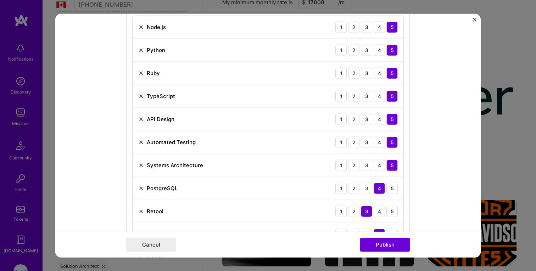
scroll to position [371, 0]
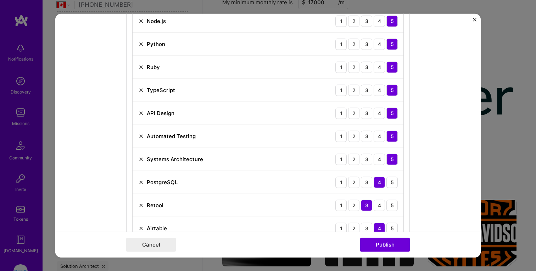
click at [142, 65] on img at bounding box center [141, 67] width 6 height 6
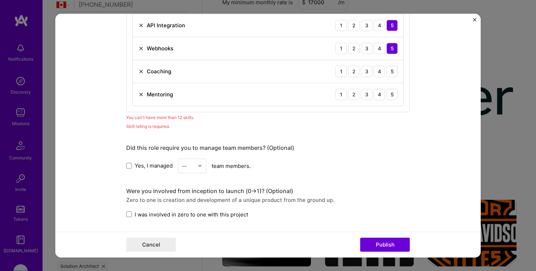
scroll to position [875, 0]
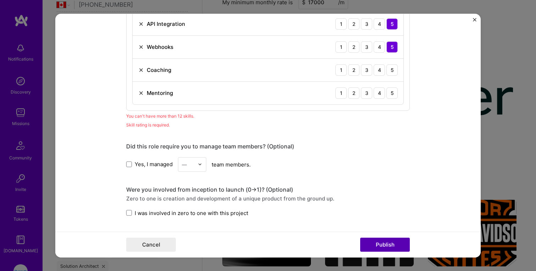
click at [389, 241] on button "Publish" at bounding box center [385, 245] width 50 height 14
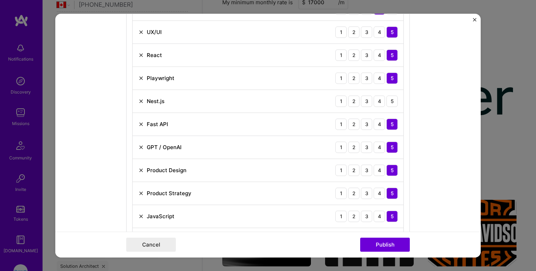
scroll to position [566, 0]
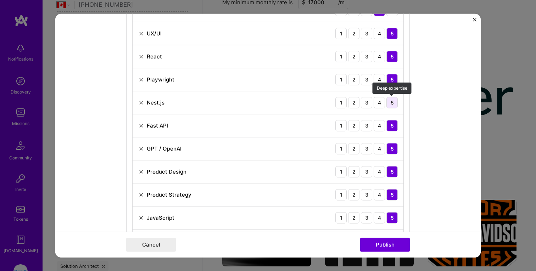
click at [394, 102] on div "5" at bounding box center [392, 102] width 11 height 11
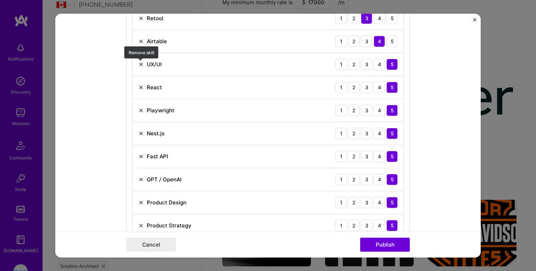
click at [141, 65] on img at bounding box center [141, 64] width 6 height 6
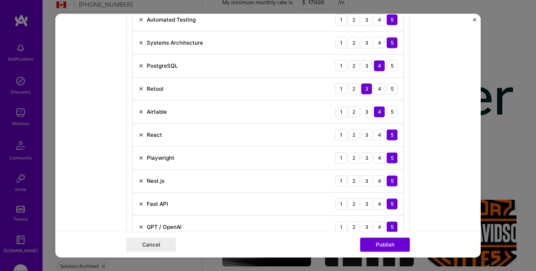
scroll to position [455, 0]
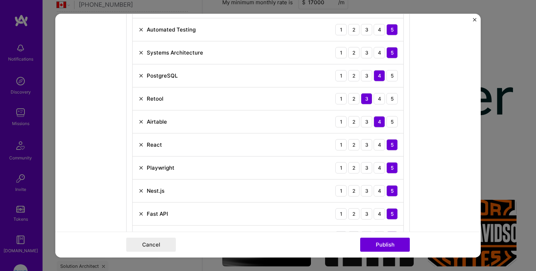
click at [142, 52] on img at bounding box center [141, 53] width 6 height 6
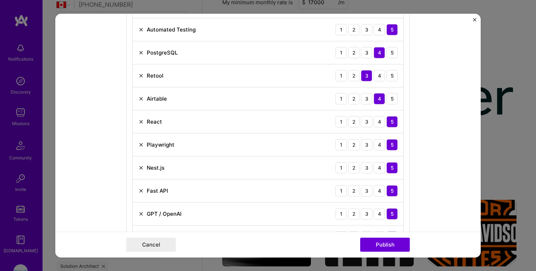
scroll to position [440, 0]
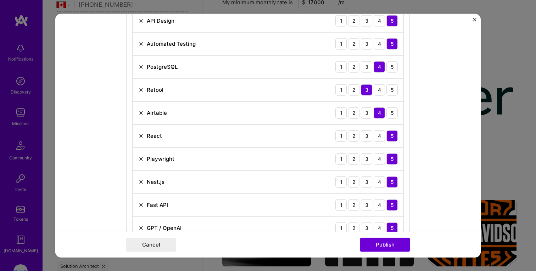
click at [142, 44] on img at bounding box center [141, 44] width 6 height 6
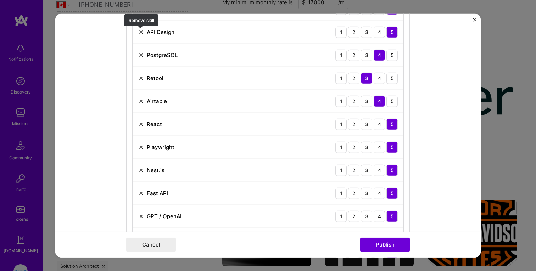
click at [142, 32] on img at bounding box center [141, 32] width 6 height 6
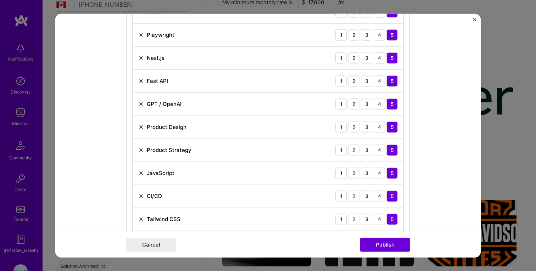
scroll to position [520, 0]
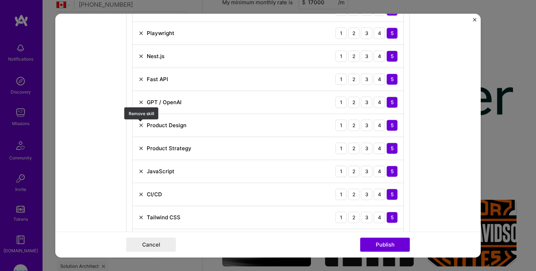
click at [141, 123] on img at bounding box center [141, 125] width 6 height 6
click at [141, 150] on img at bounding box center [141, 148] width 6 height 6
click at [139, 148] on img at bounding box center [141, 148] width 6 height 6
click at [141, 170] on img at bounding box center [141, 171] width 6 height 6
click at [140, 168] on div "Docker" at bounding box center [151, 171] width 27 height 7
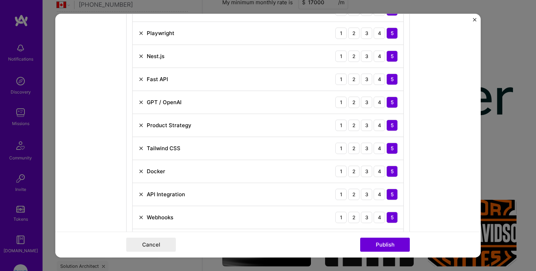
click at [143, 173] on img at bounding box center [141, 171] width 6 height 6
click at [141, 171] on img at bounding box center [141, 171] width 6 height 6
click at [140, 198] on div "Coaching" at bounding box center [154, 194] width 33 height 7
click at [140, 193] on img at bounding box center [141, 194] width 6 height 6
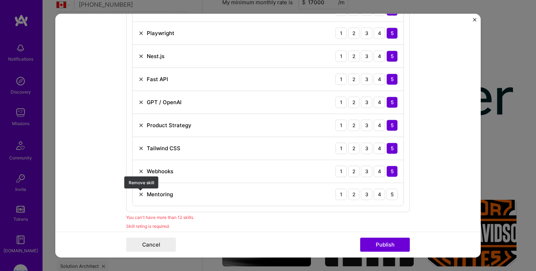
click at [141, 195] on img at bounding box center [141, 194] width 6 height 6
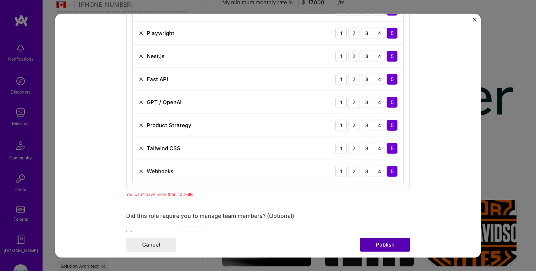
click at [379, 242] on button "Publish" at bounding box center [385, 245] width 50 height 14
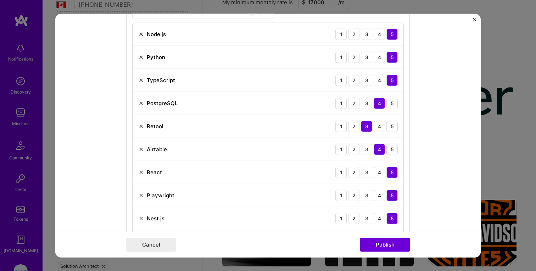
scroll to position [357, 0]
click at [141, 35] on img at bounding box center [141, 35] width 6 height 6
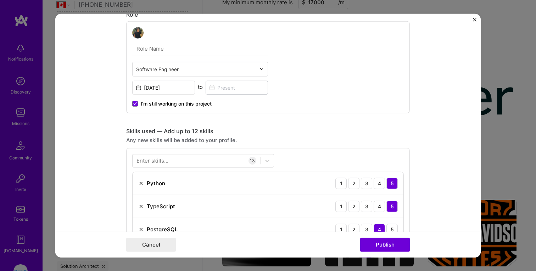
scroll to position [286, 0]
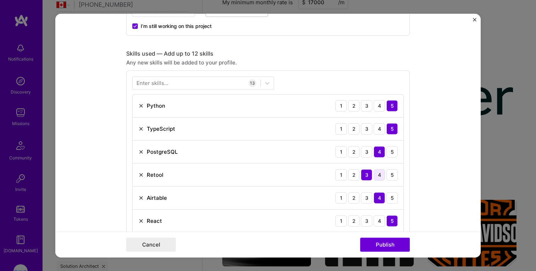
click at [381, 175] on div "4" at bounding box center [379, 174] width 11 height 11
click at [400, 174] on div "Retool 1 2 3 4 5" at bounding box center [268, 174] width 271 height 23
click at [393, 175] on div "5" at bounding box center [392, 174] width 11 height 11
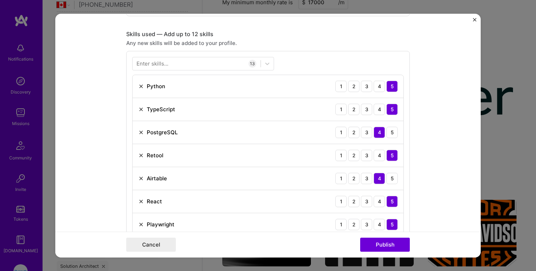
scroll to position [316, 0]
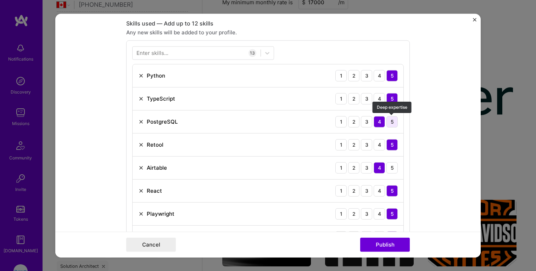
click at [393, 124] on div "5" at bounding box center [392, 121] width 11 height 11
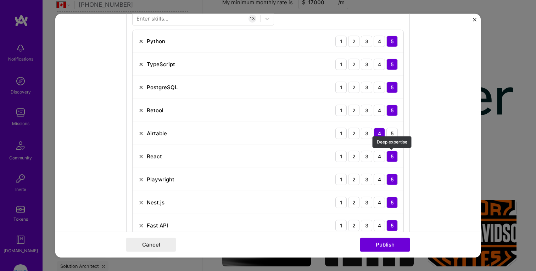
scroll to position [350, 0]
click at [381, 87] on div "4" at bounding box center [379, 87] width 11 height 11
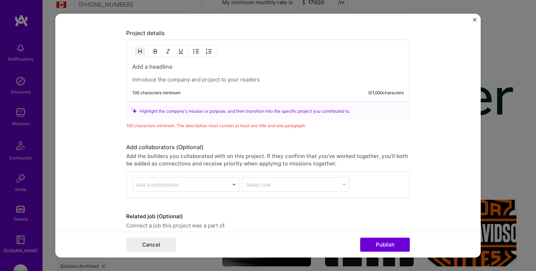
scroll to position [862, 0]
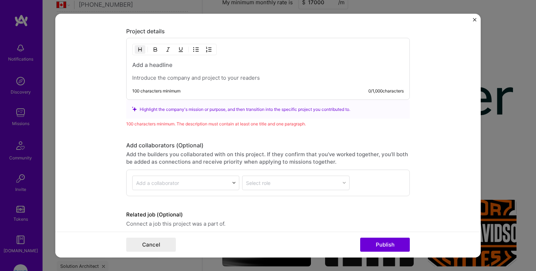
click at [187, 75] on p at bounding box center [268, 77] width 272 height 7
click at [200, 70] on div at bounding box center [268, 71] width 272 height 21
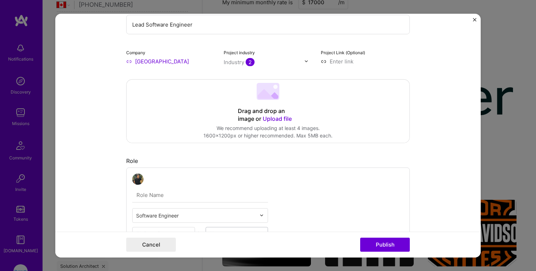
scroll to position [0, 0]
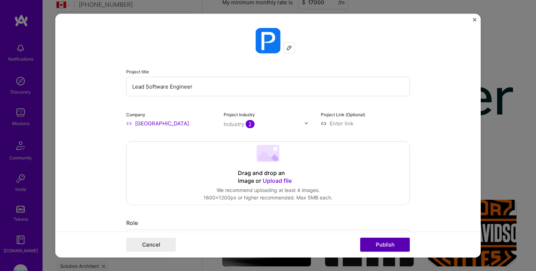
click at [393, 243] on button "Publish" at bounding box center [385, 245] width 50 height 14
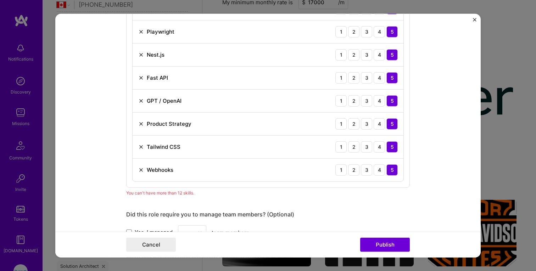
scroll to position [528, 0]
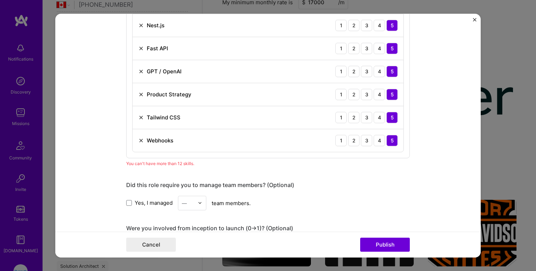
click at [143, 140] on img at bounding box center [141, 141] width 6 height 6
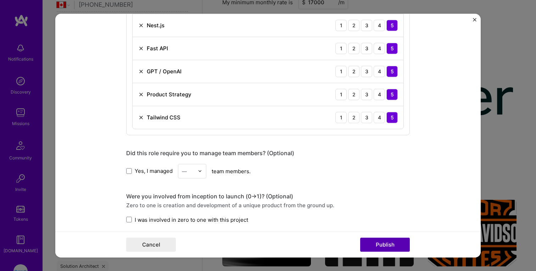
click at [392, 241] on button "Publish" at bounding box center [385, 245] width 50 height 14
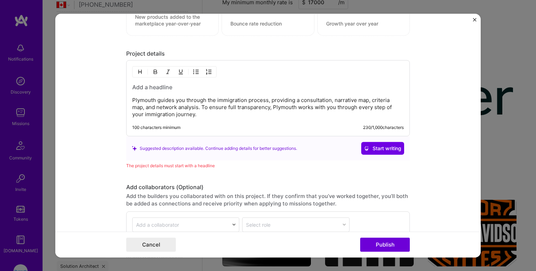
scroll to position [808, 0]
click at [218, 87] on h3 at bounding box center [268, 88] width 272 height 8
click at [156, 84] on h3 at bounding box center [268, 88] width 272 height 8
paste div
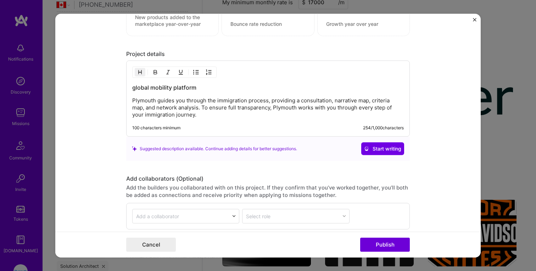
click at [135, 85] on h3 "global mobility platform" at bounding box center [268, 88] width 272 height 8
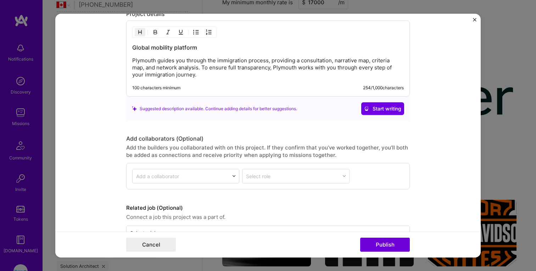
scroll to position [870, 0]
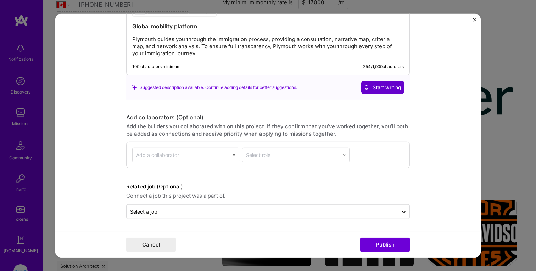
click at [389, 85] on span "Start writing" at bounding box center [382, 87] width 37 height 7
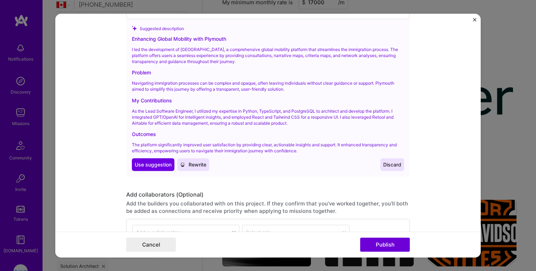
scroll to position [926, 0]
click at [167, 161] on span "Use suggestion" at bounding box center [153, 164] width 37 height 7
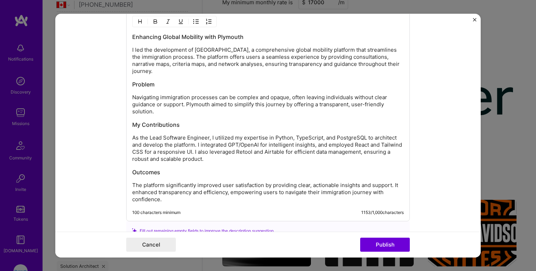
scroll to position [860, 0]
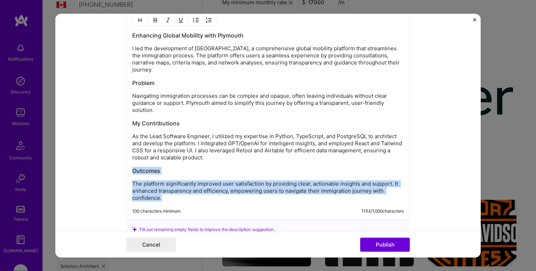
drag, startPoint x: 243, startPoint y: 192, endPoint x: 128, endPoint y: 161, distance: 118.6
click at [128, 161] on div "Enhancing Global Mobility with Plymouth I led the development of Plymouth, a co…" at bounding box center [268, 115] width 284 height 212
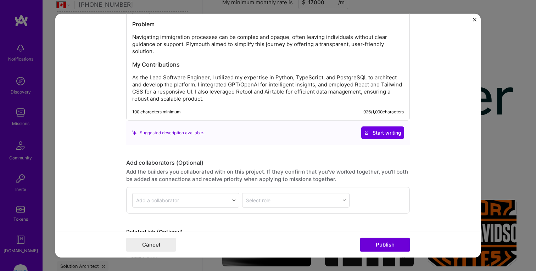
scroll to position [958, 0]
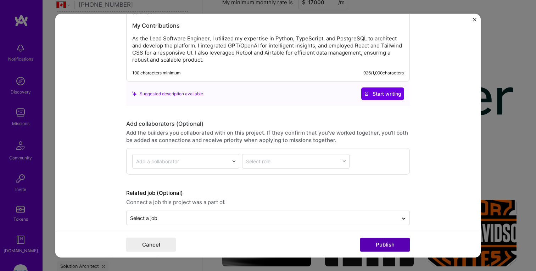
click at [363, 239] on button "Publish" at bounding box center [385, 245] width 50 height 14
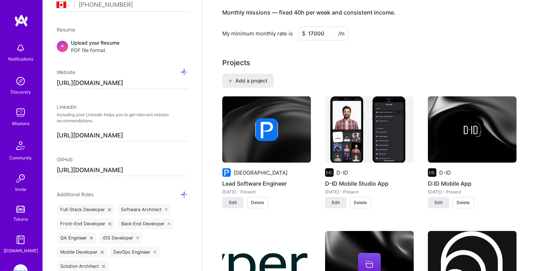
scroll to position [501, 0]
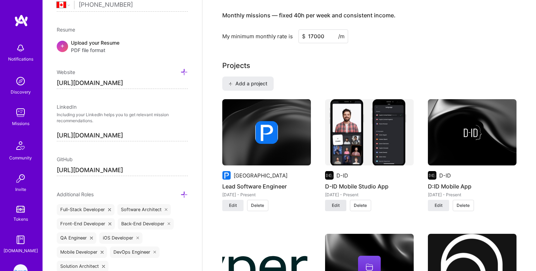
click at [338, 202] on span "Edit" at bounding box center [336, 205] width 8 height 6
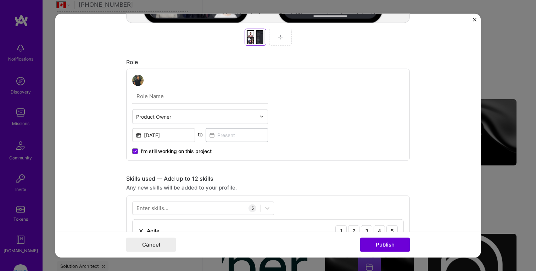
scroll to position [339, 0]
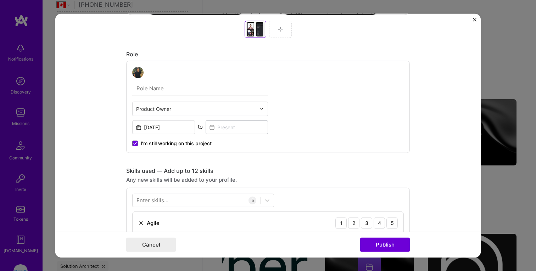
click at [144, 144] on span "I’m still working on this project" at bounding box center [176, 143] width 71 height 7
click at [0, 0] on input "I’m still working on this project" at bounding box center [0, 0] width 0 height 0
click at [233, 128] on input at bounding box center [237, 127] width 63 height 14
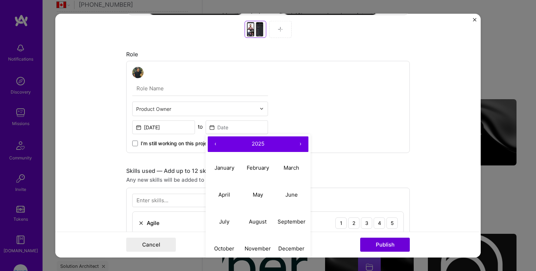
click at [215, 145] on button "‹" at bounding box center [216, 144] width 16 height 16
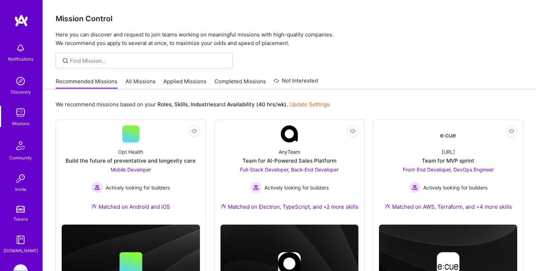
scroll to position [46, 0]
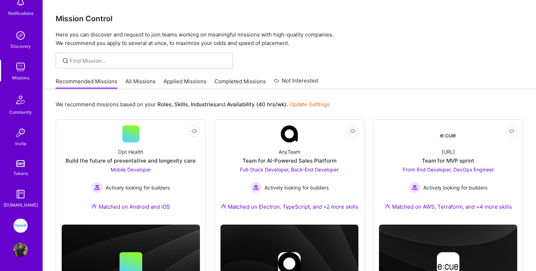
click at [16, 234] on div "Plymouth: Fullstack developer to help build a global mobility platform Profile" at bounding box center [21, 238] width 16 height 38
click at [18, 228] on img at bounding box center [20, 226] width 14 height 14
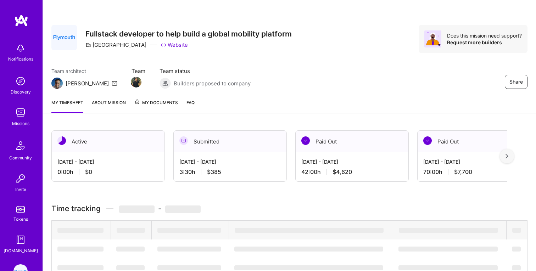
click at [72, 101] on link "My timesheet" at bounding box center [67, 106] width 32 height 14
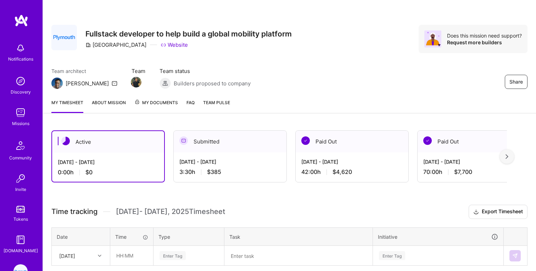
click at [118, 104] on link "About Mission" at bounding box center [109, 106] width 34 height 14
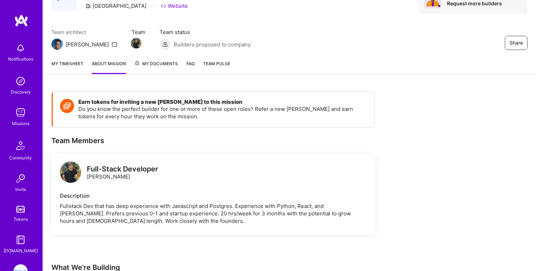
scroll to position [5, 0]
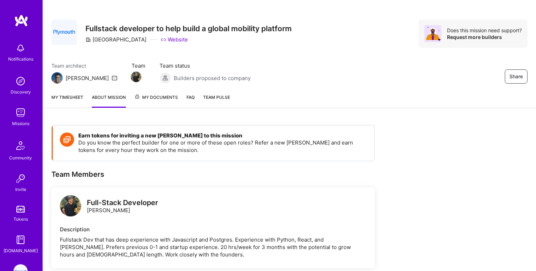
click at [72, 99] on link "My timesheet" at bounding box center [67, 101] width 32 height 14
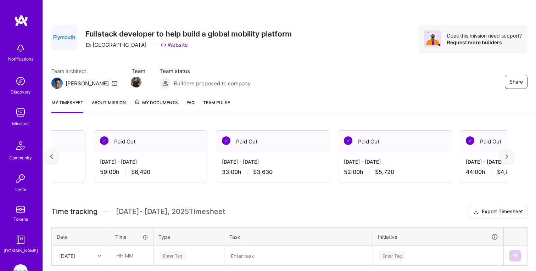
scroll to position [0, 2098]
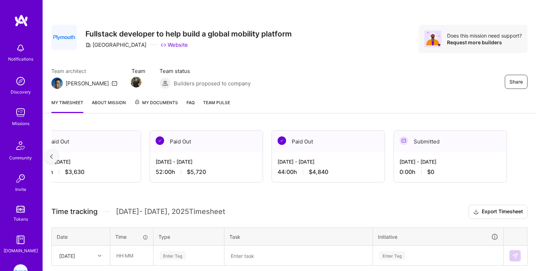
click at [112, 104] on link "About Mission" at bounding box center [109, 106] width 34 height 14
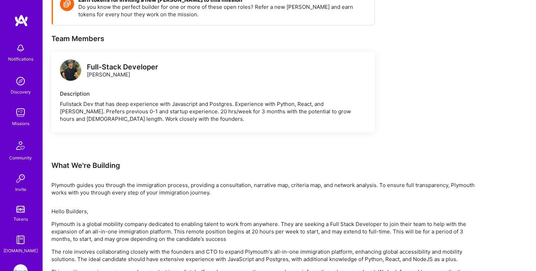
scroll to position [155, 0]
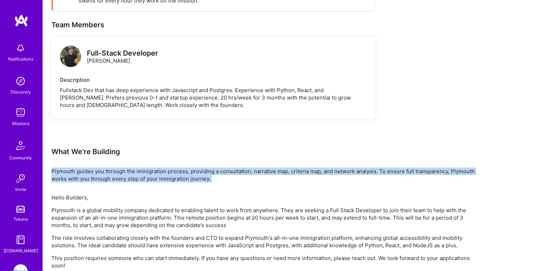
drag, startPoint x: 227, startPoint y: 183, endPoint x: 50, endPoint y: 168, distance: 177.6
click at [50, 168] on div "Earn tokens for inviting a new A.Teamer to this mission Do you know the perfect…" at bounding box center [289, 222] width 493 height 511
copy div "Plymouth guides you through the immigration process, providing a consultation, …"
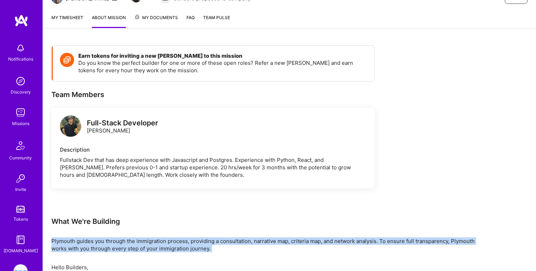
scroll to position [0, 0]
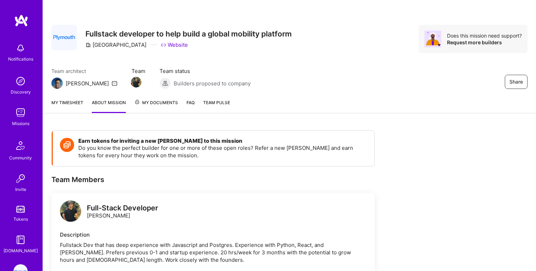
click at [212, 34] on h3 "Fullstack developer to help build a global mobility platform" at bounding box center [188, 33] width 206 height 9
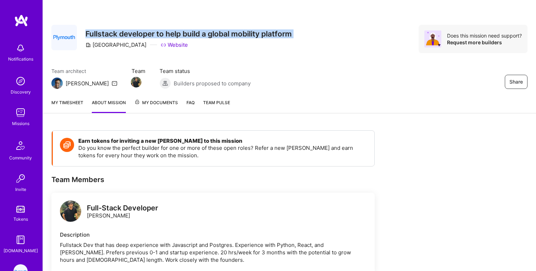
click at [212, 34] on h3 "Fullstack developer to help build a global mobility platform" at bounding box center [188, 33] width 206 height 9
click at [229, 31] on h3 "Fullstack developer to help build a global mobility platform" at bounding box center [188, 33] width 206 height 9
drag, startPoint x: 296, startPoint y: 33, endPoint x: 209, endPoint y: 37, distance: 87.3
click at [209, 37] on div "Share Fullstack developer to help build a global mobility platform Plymouth Web…" at bounding box center [289, 39] width 476 height 28
copy h3 "global mobility platform"
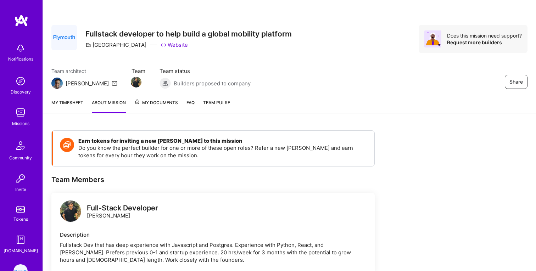
click at [287, 60] on div "Share Fullstack developer to help build a global mobility platform Plymouth Web…" at bounding box center [289, 46] width 493 height 93
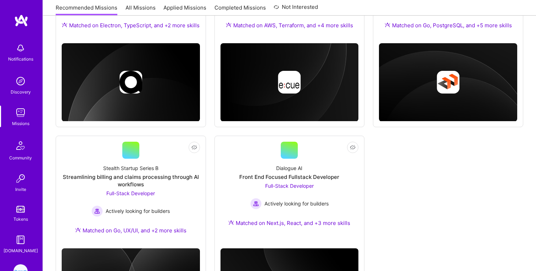
scroll to position [464, 0]
